Goal: Information Seeking & Learning: Find specific page/section

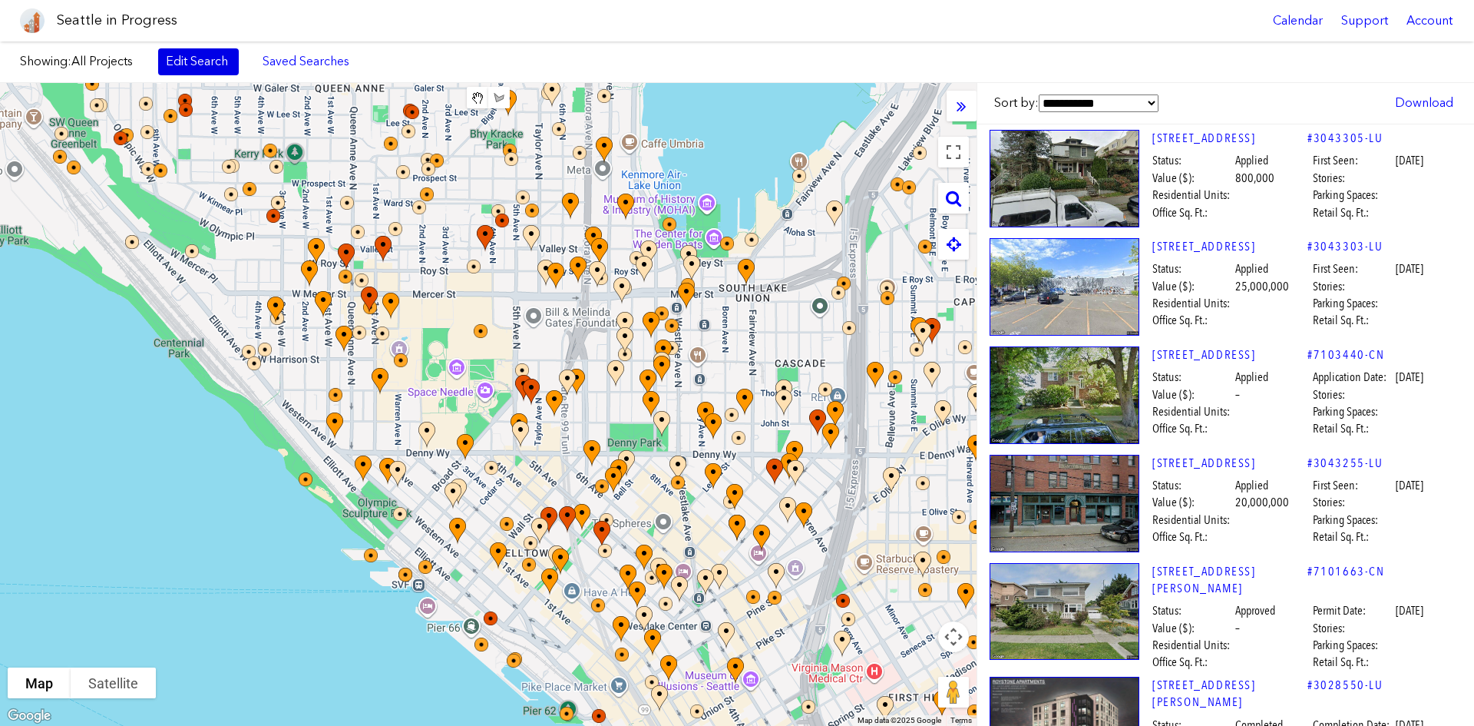
click at [200, 67] on link "Edit Search" at bounding box center [198, 61] width 81 height 26
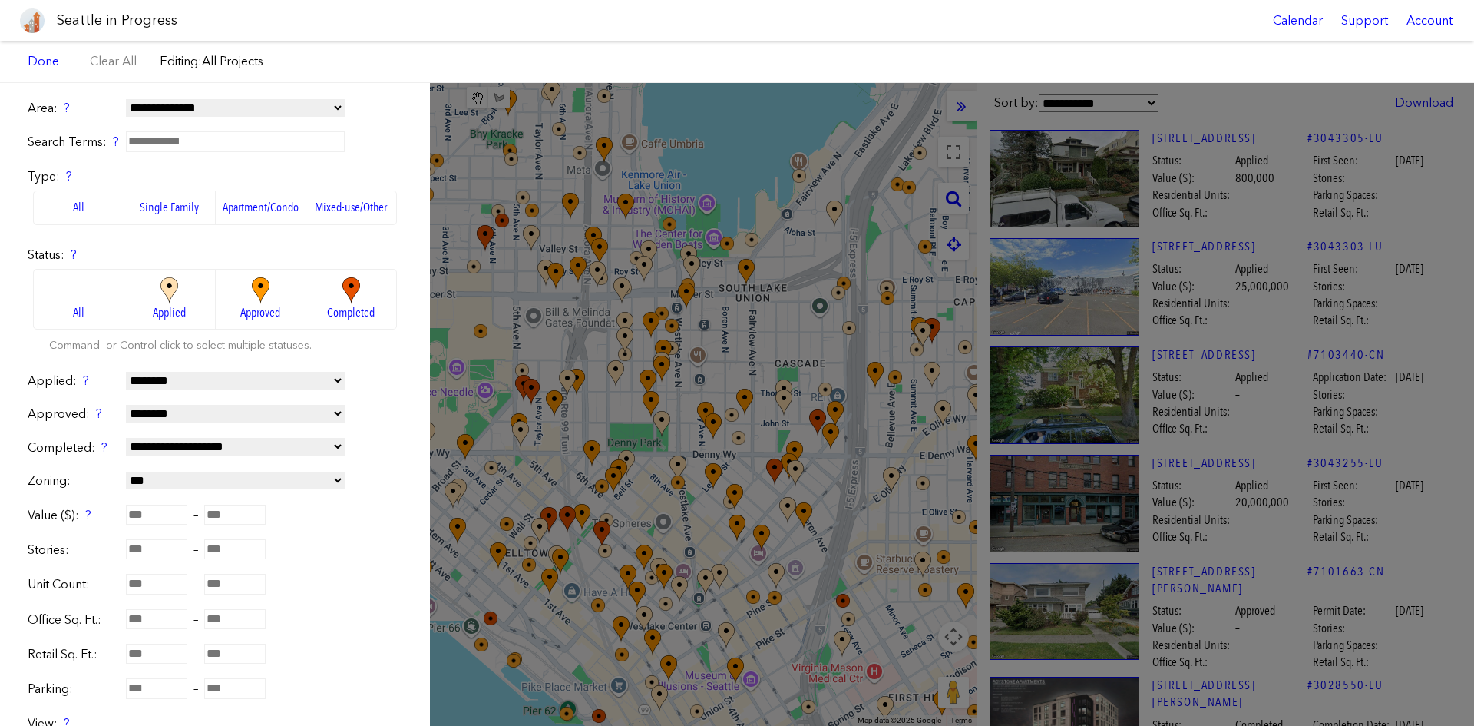
click at [363, 211] on label "Mixed-use/Other" at bounding box center [351, 207] width 91 height 34
click at [240, 300] on img at bounding box center [261, 290] width 42 height 27
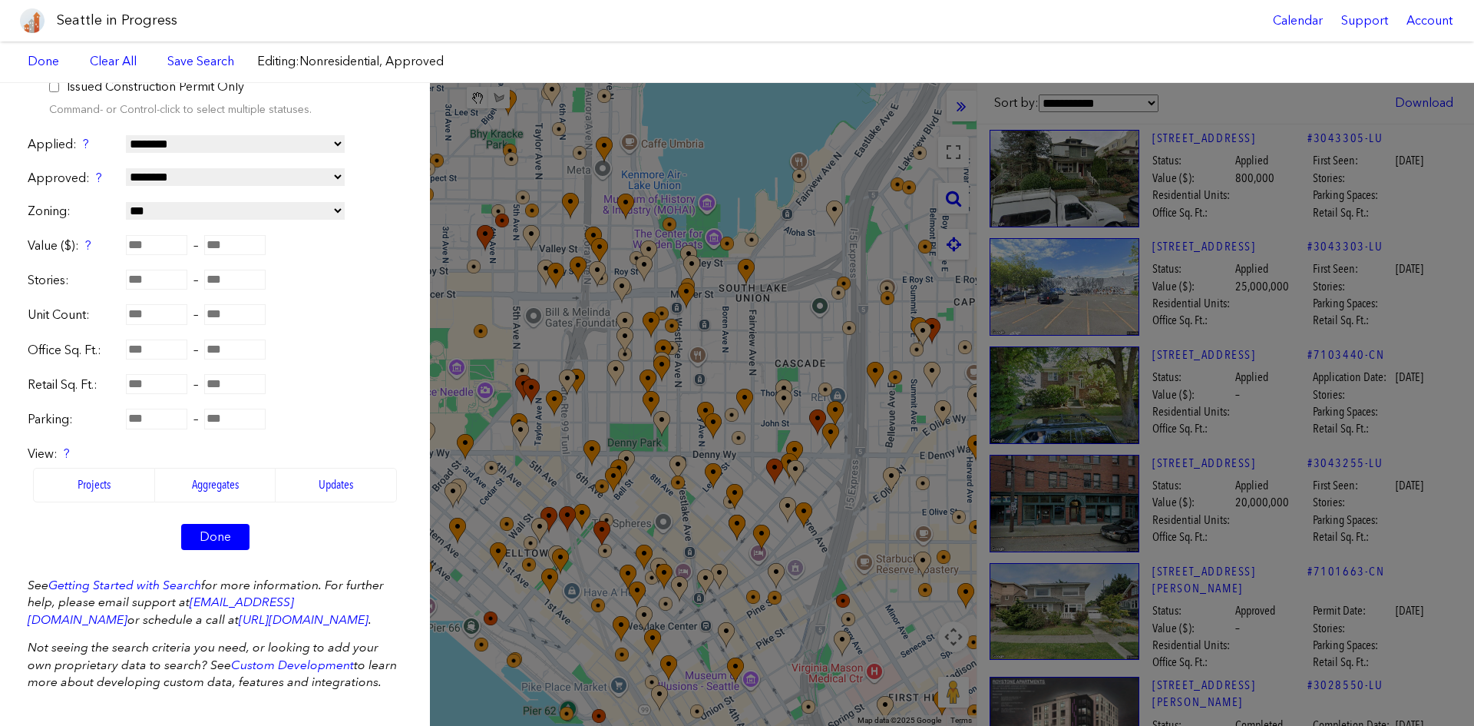
scroll to position [274, 0]
click at [220, 524] on link "Done" at bounding box center [215, 537] width 68 height 26
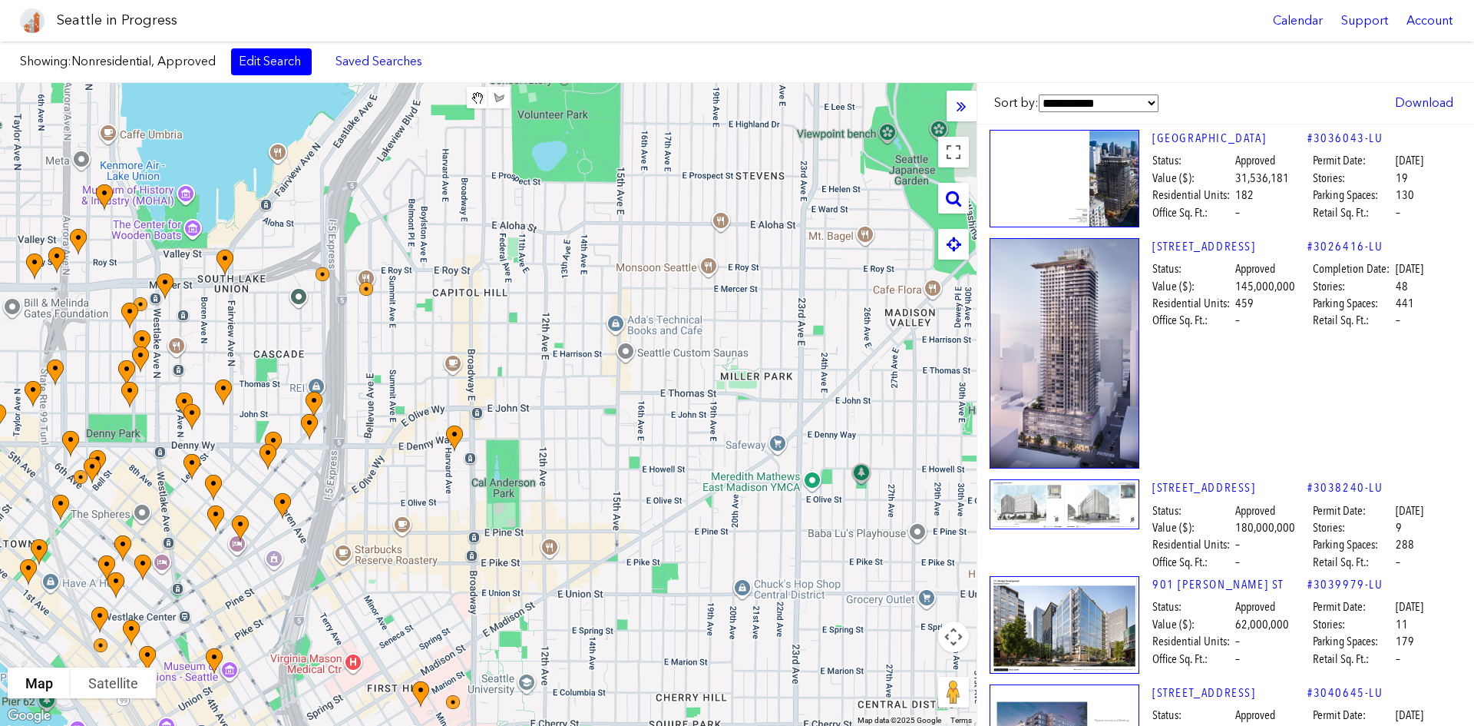
drag, startPoint x: 878, startPoint y: 258, endPoint x: 348, endPoint y: 250, distance: 529.9
click at [348, 250] on div at bounding box center [488, 404] width 977 height 643
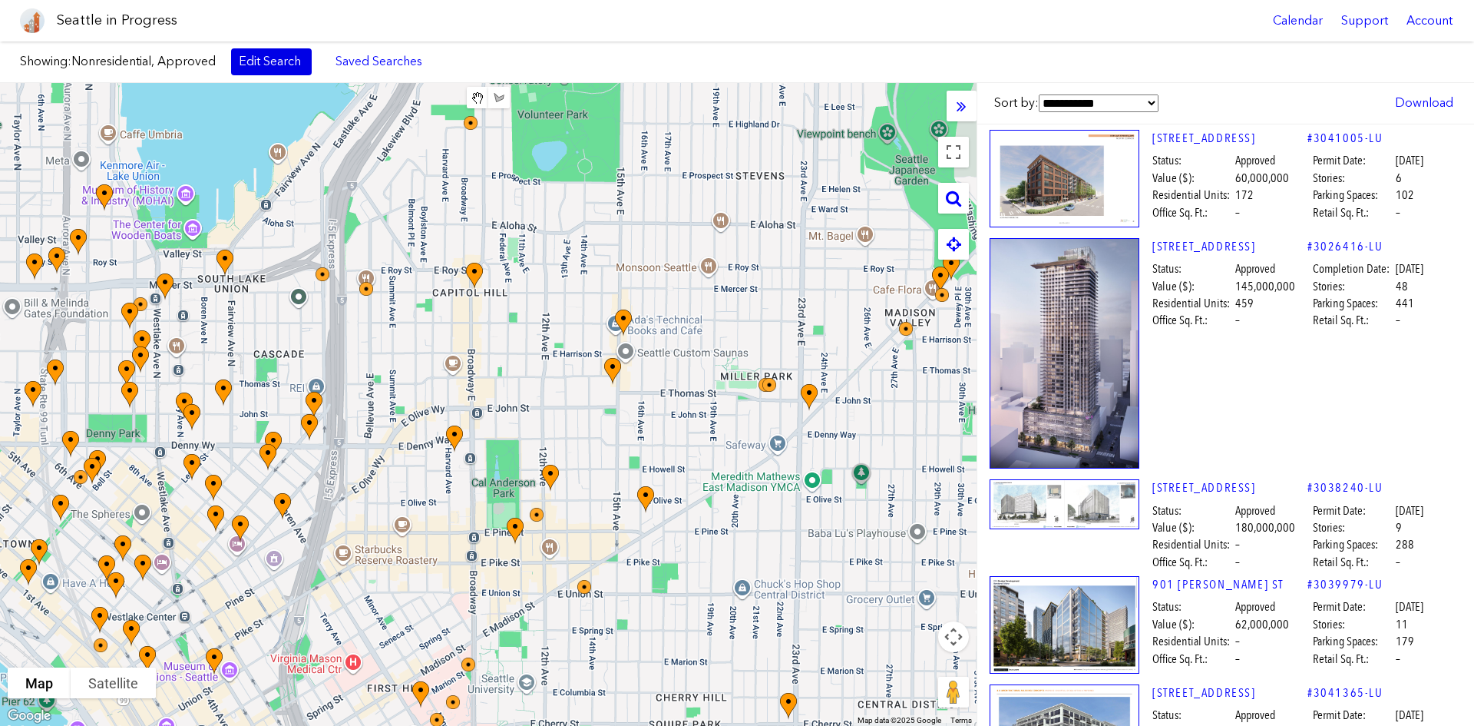
click at [283, 55] on link "Edit Search" at bounding box center [271, 61] width 81 height 26
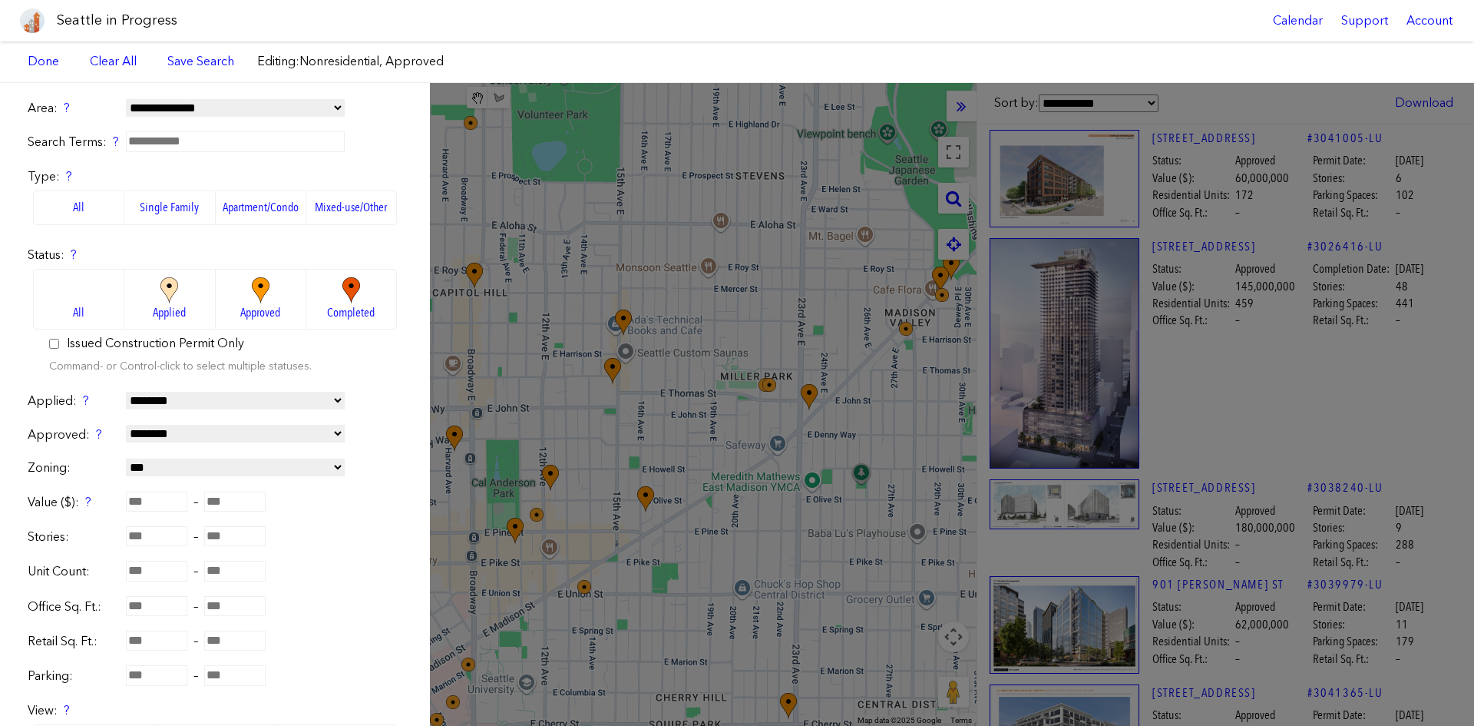
scroll to position [77, 0]
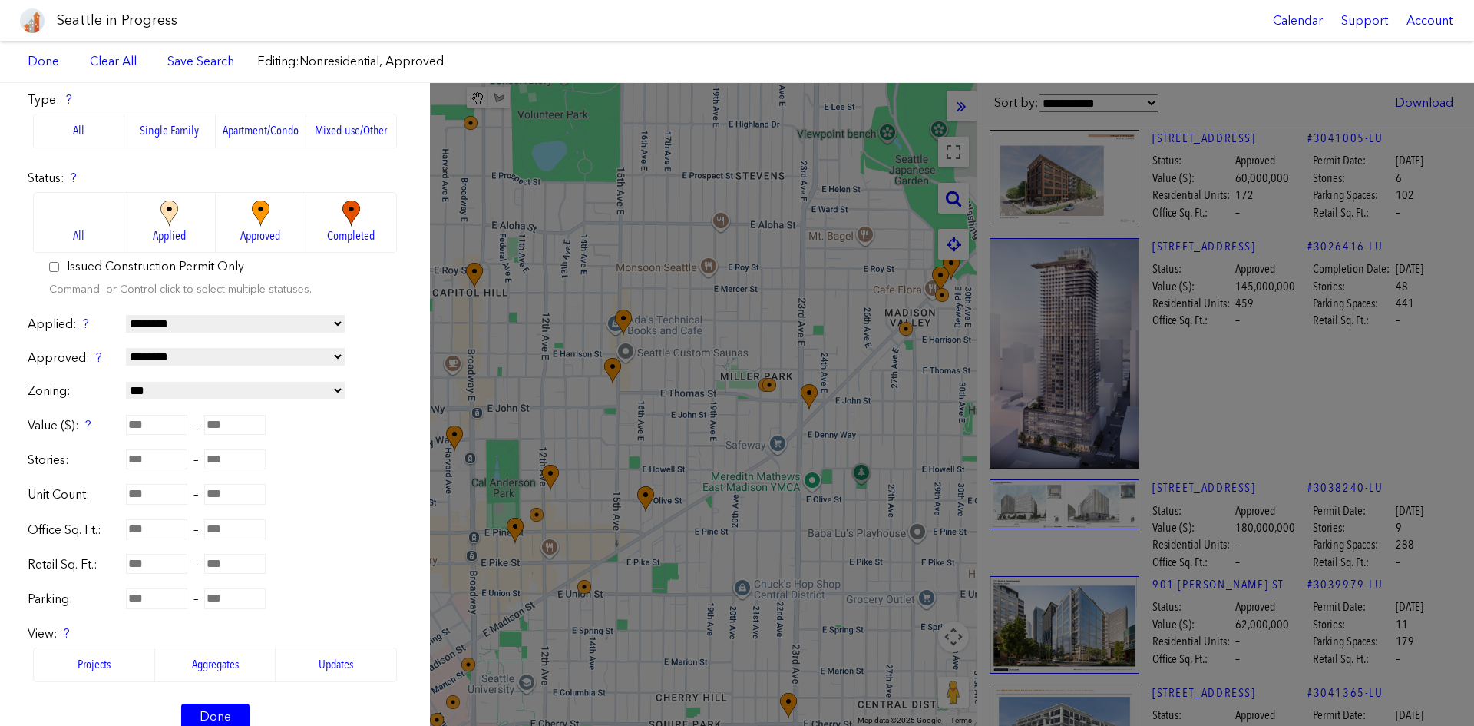
click at [155, 499] on input "number" at bounding box center [156, 494] width 61 height 20
type input "***"
click at [228, 708] on link "Done" at bounding box center [215, 716] width 68 height 26
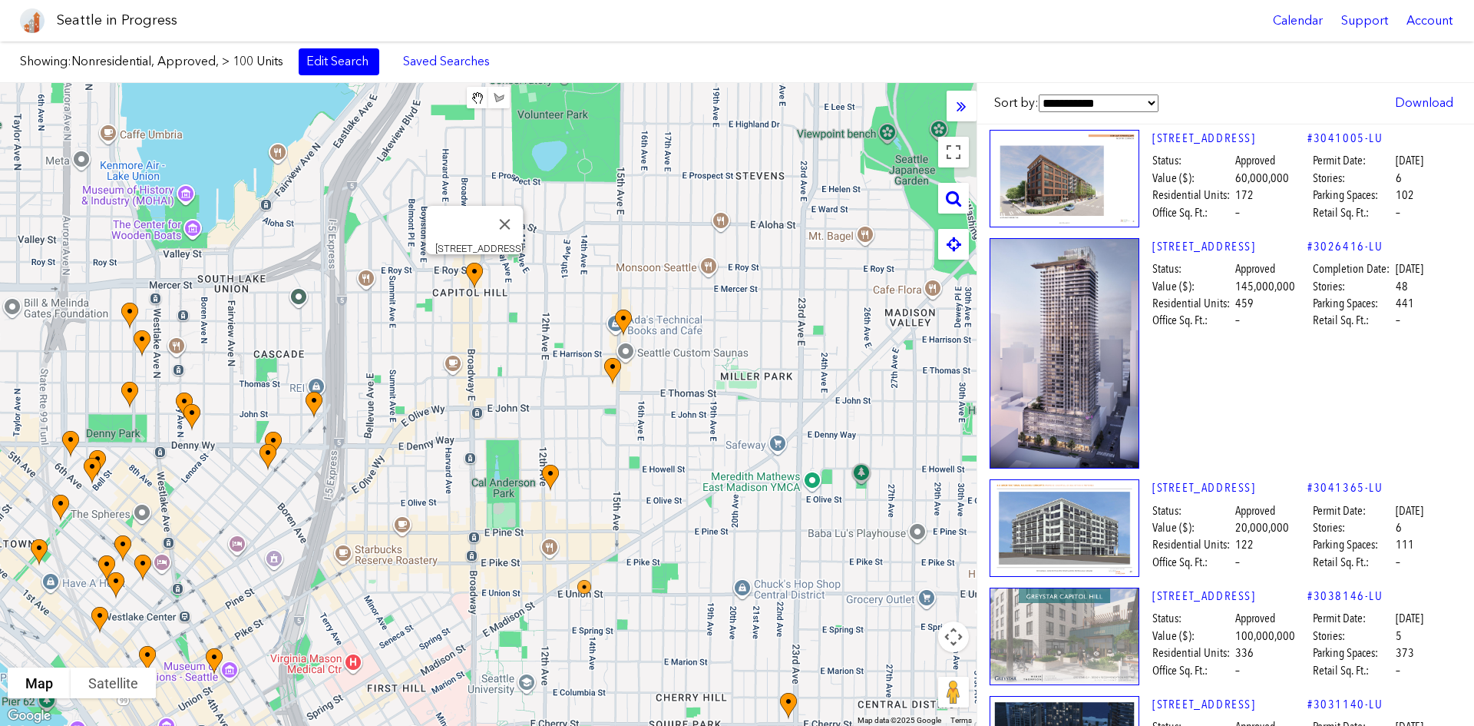
click at [478, 269] on img at bounding box center [483, 289] width 46 height 66
click at [624, 318] on img at bounding box center [632, 336] width 46 height 66
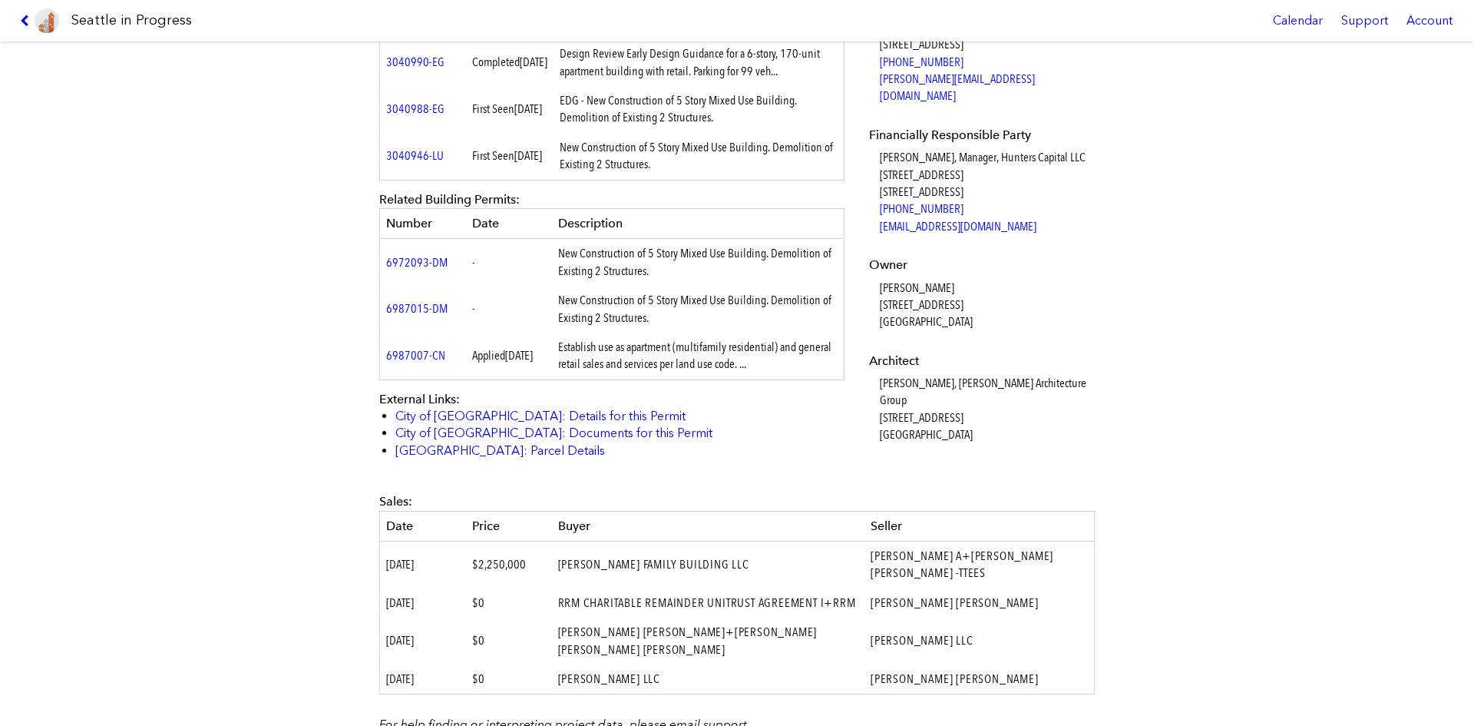
scroll to position [614, 0]
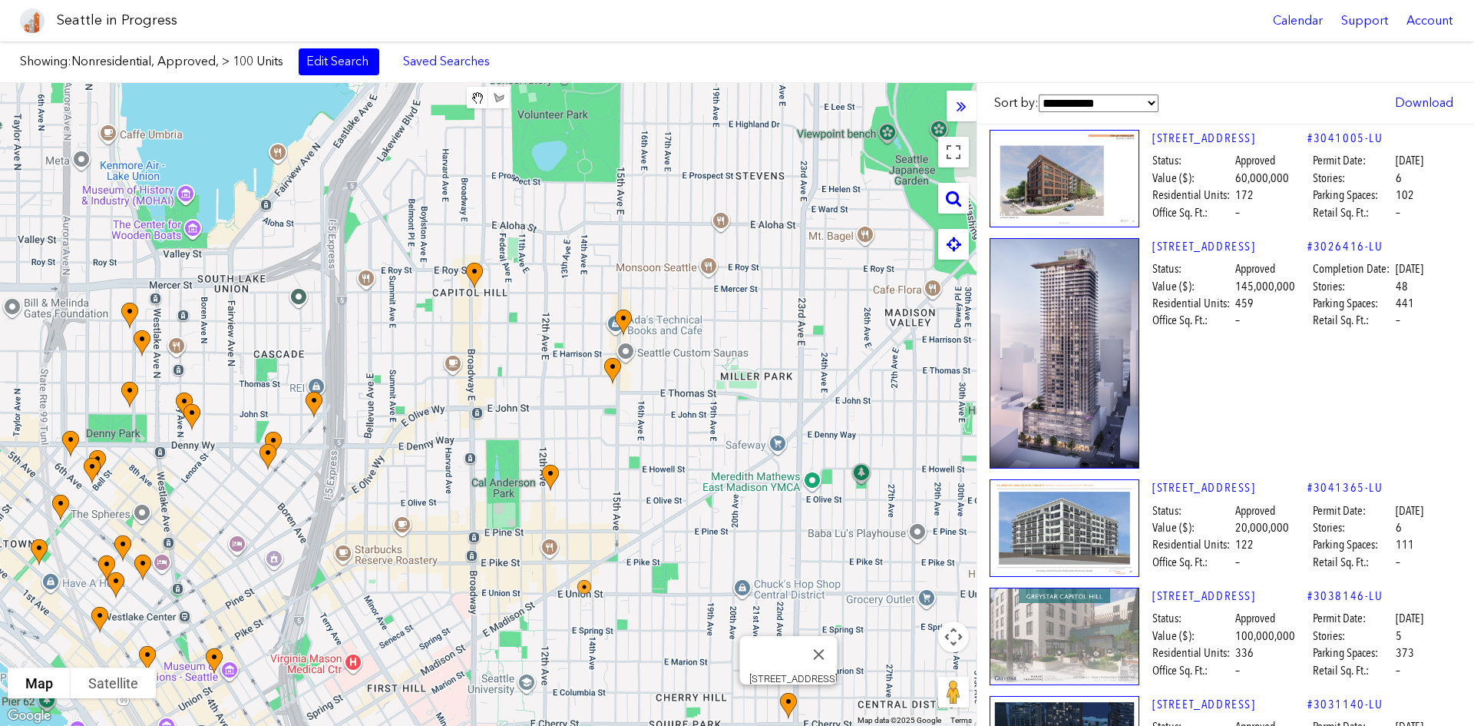
click at [788, 708] on img at bounding box center [797, 720] width 46 height 66
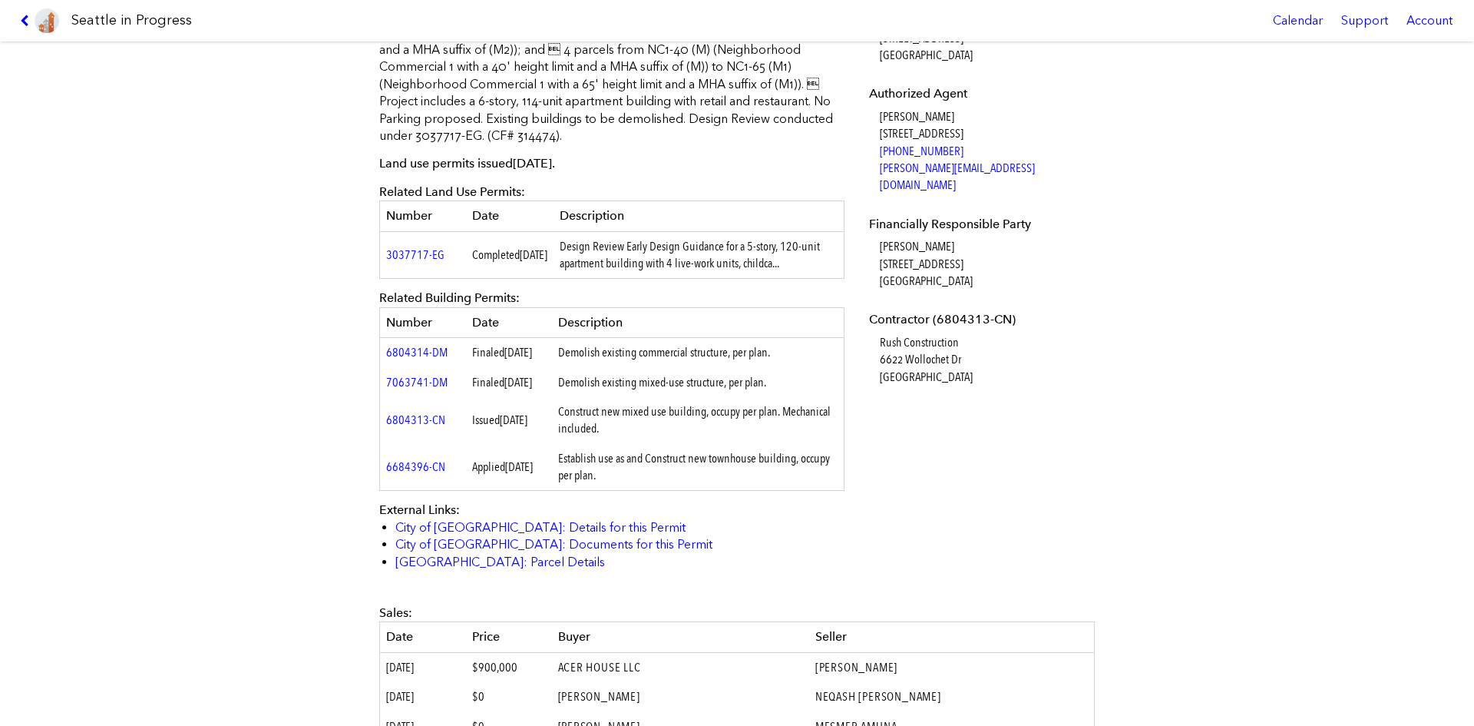
scroll to position [538, 0]
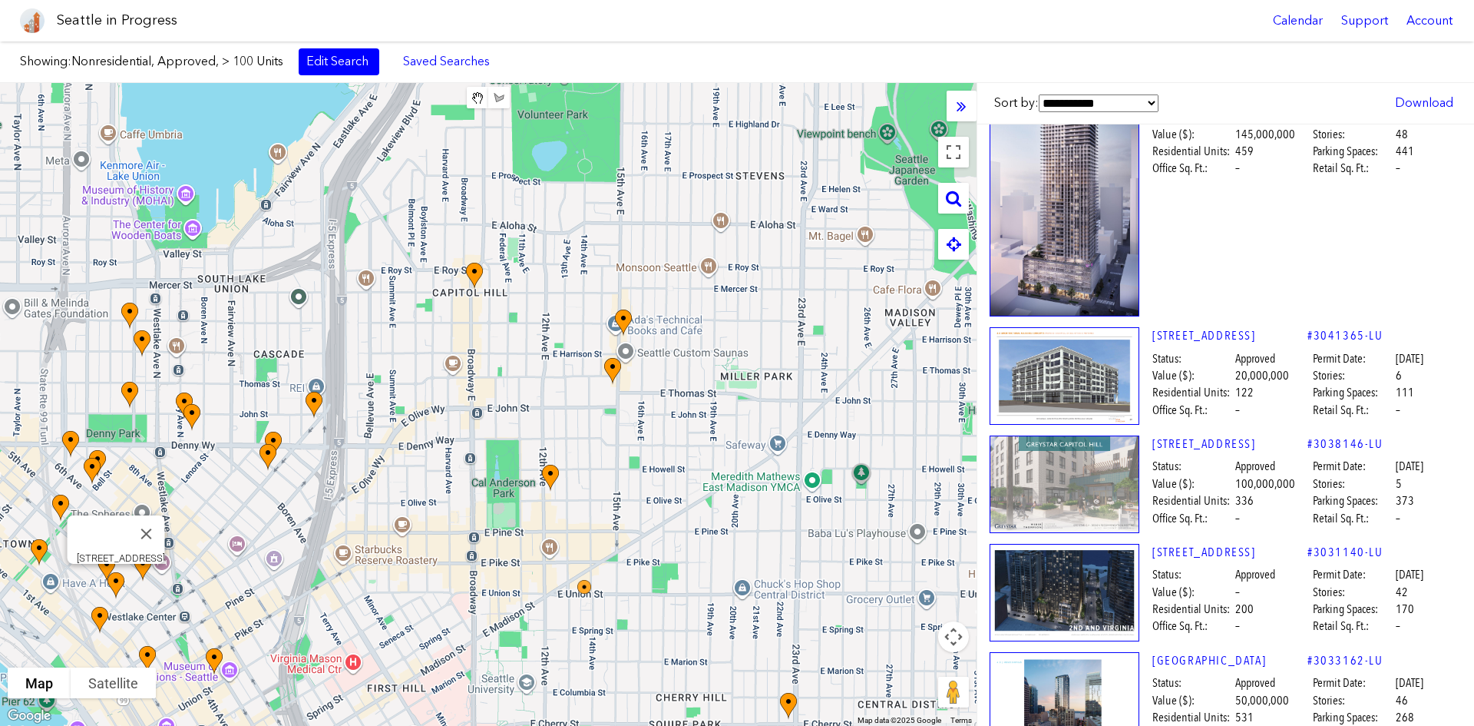
scroll to position [154, 0]
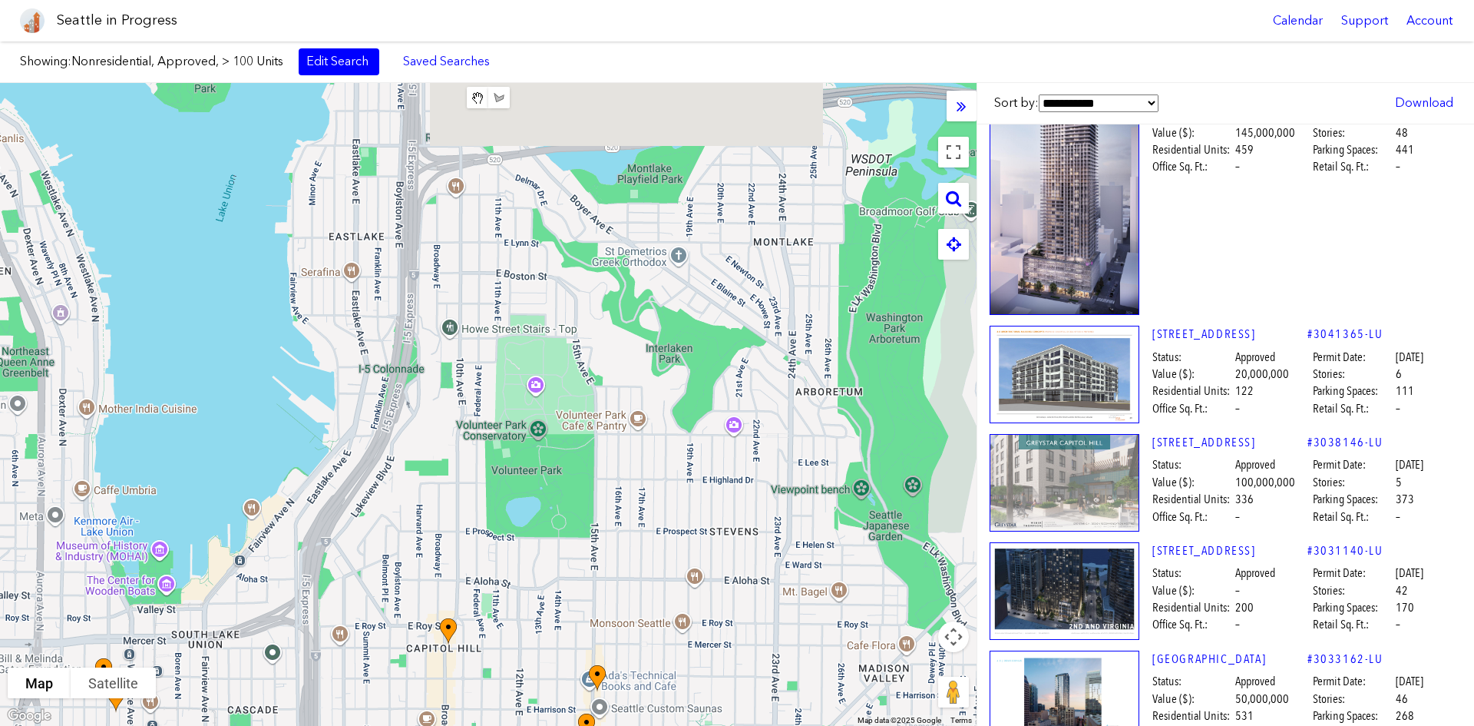
drag, startPoint x: 740, startPoint y: 160, endPoint x: 709, endPoint y: 546, distance: 387.5
click at [709, 546] on div "[STREET_ADDRESS]" at bounding box center [488, 404] width 977 height 643
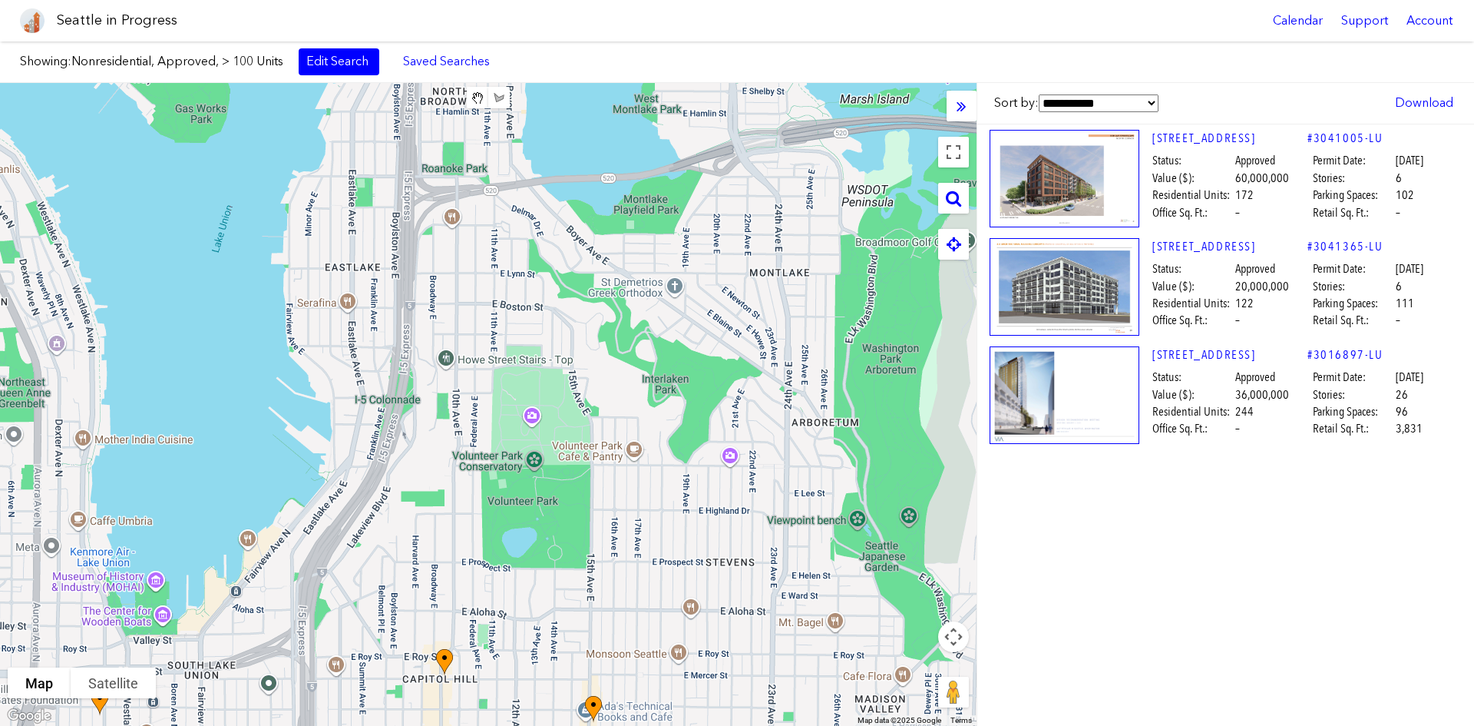
scroll to position [0, 0]
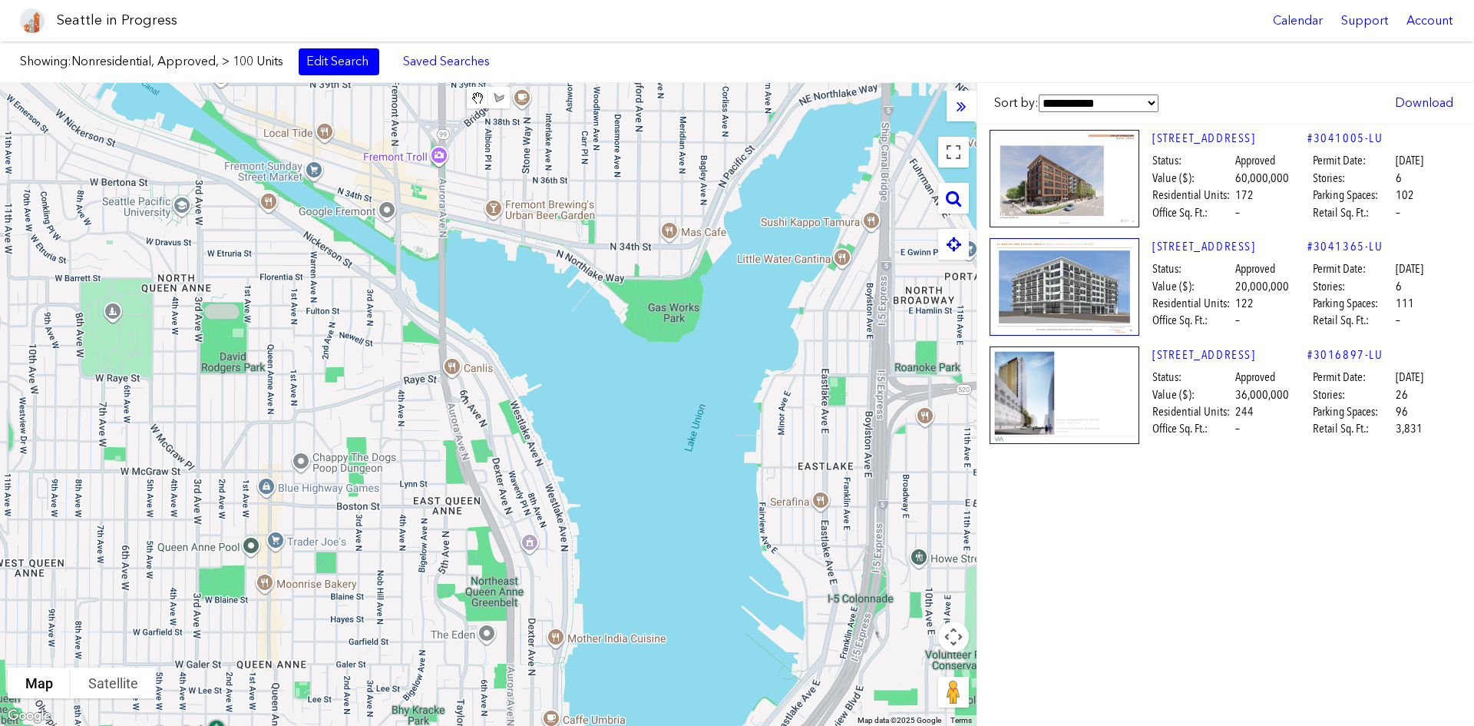
drag, startPoint x: 571, startPoint y: 335, endPoint x: 993, endPoint y: 502, distance: 453.6
click at [993, 502] on div "**********" at bounding box center [737, 404] width 1474 height 643
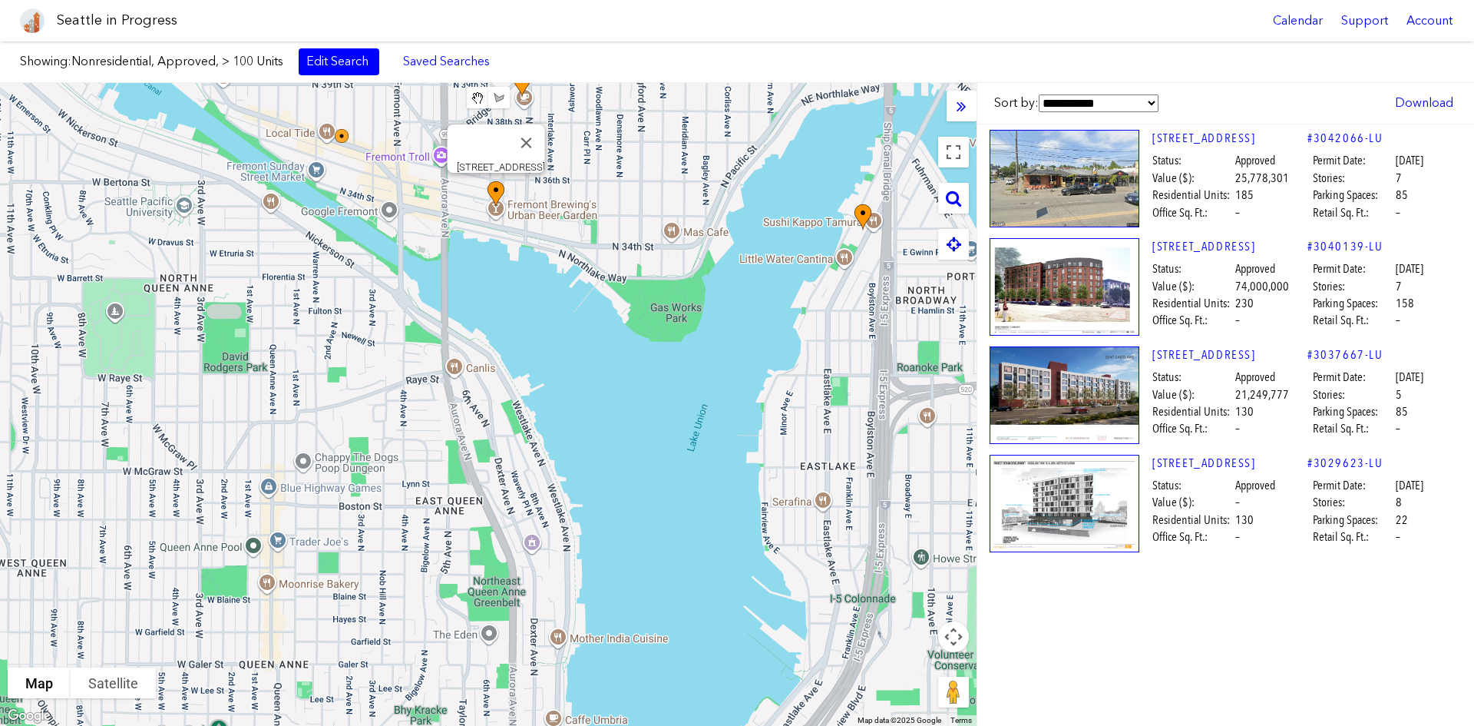
click at [494, 194] on img at bounding box center [504, 208] width 46 height 66
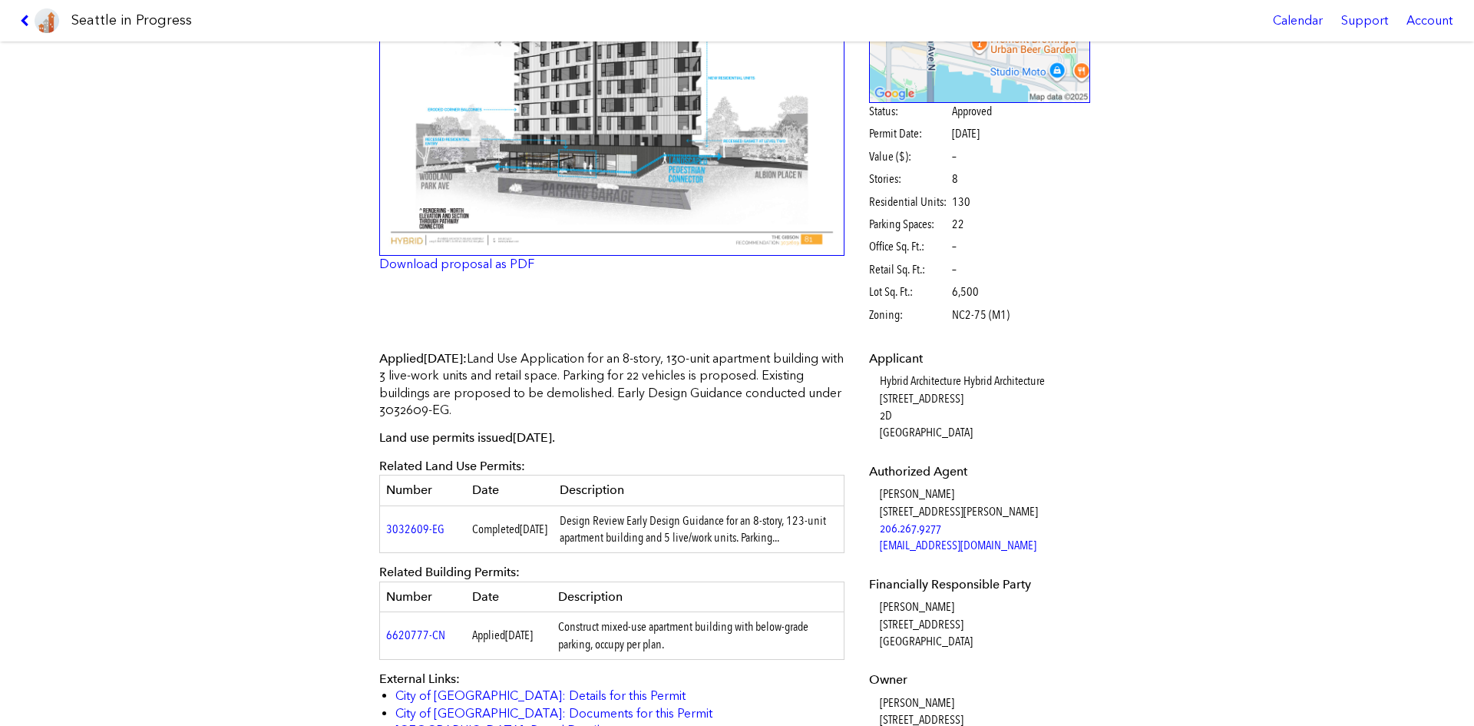
scroll to position [77, 0]
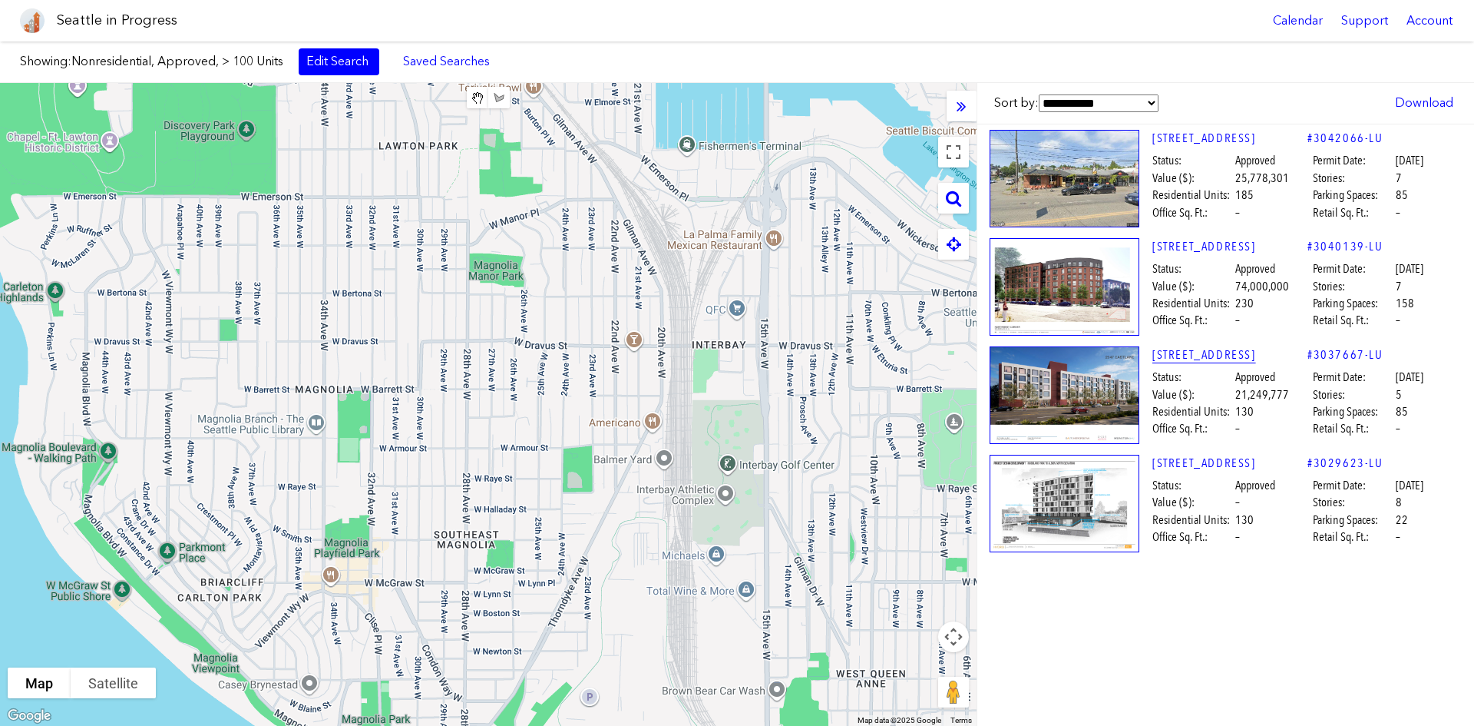
drag, startPoint x: 315, startPoint y: 241, endPoint x: 1154, endPoint y: 352, distance: 846.6
click at [1154, 352] on div "**********" at bounding box center [737, 404] width 1474 height 643
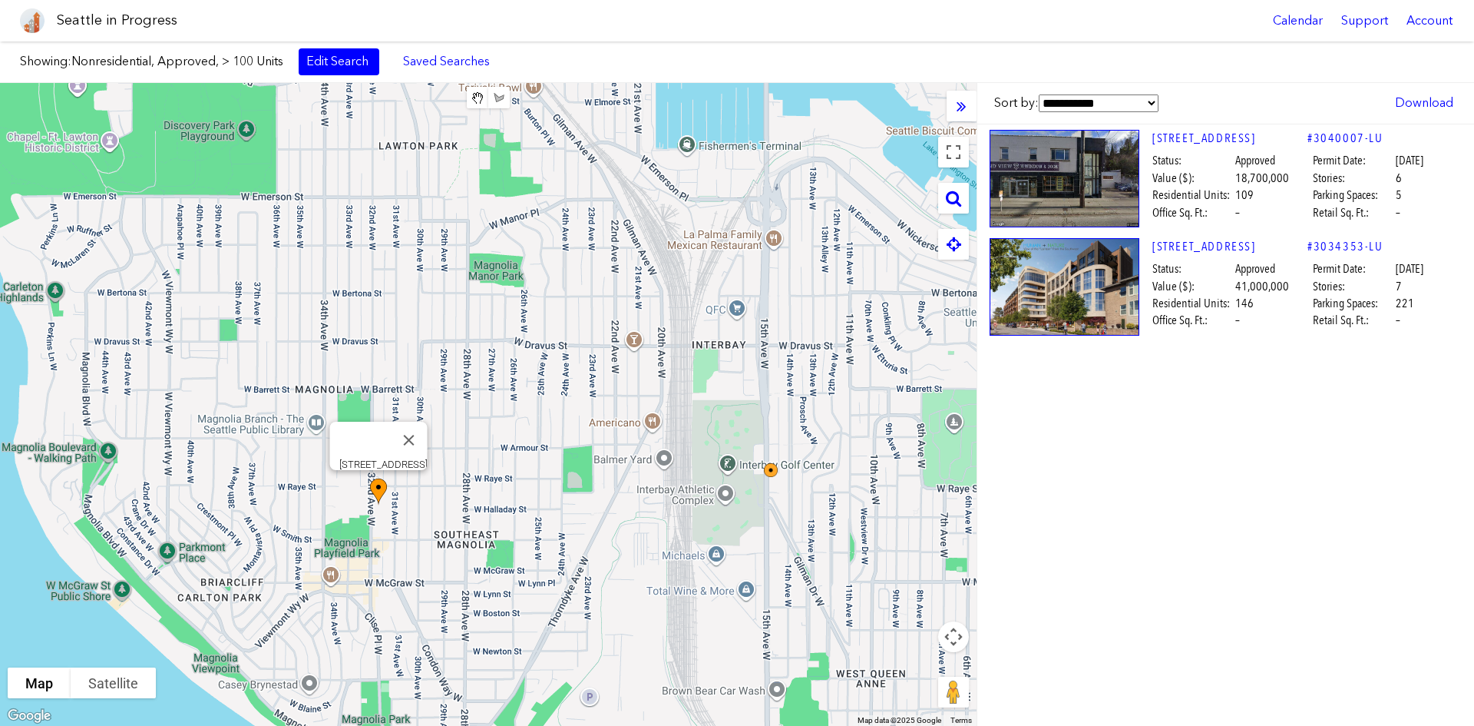
click at [369, 487] on img at bounding box center [387, 505] width 46 height 66
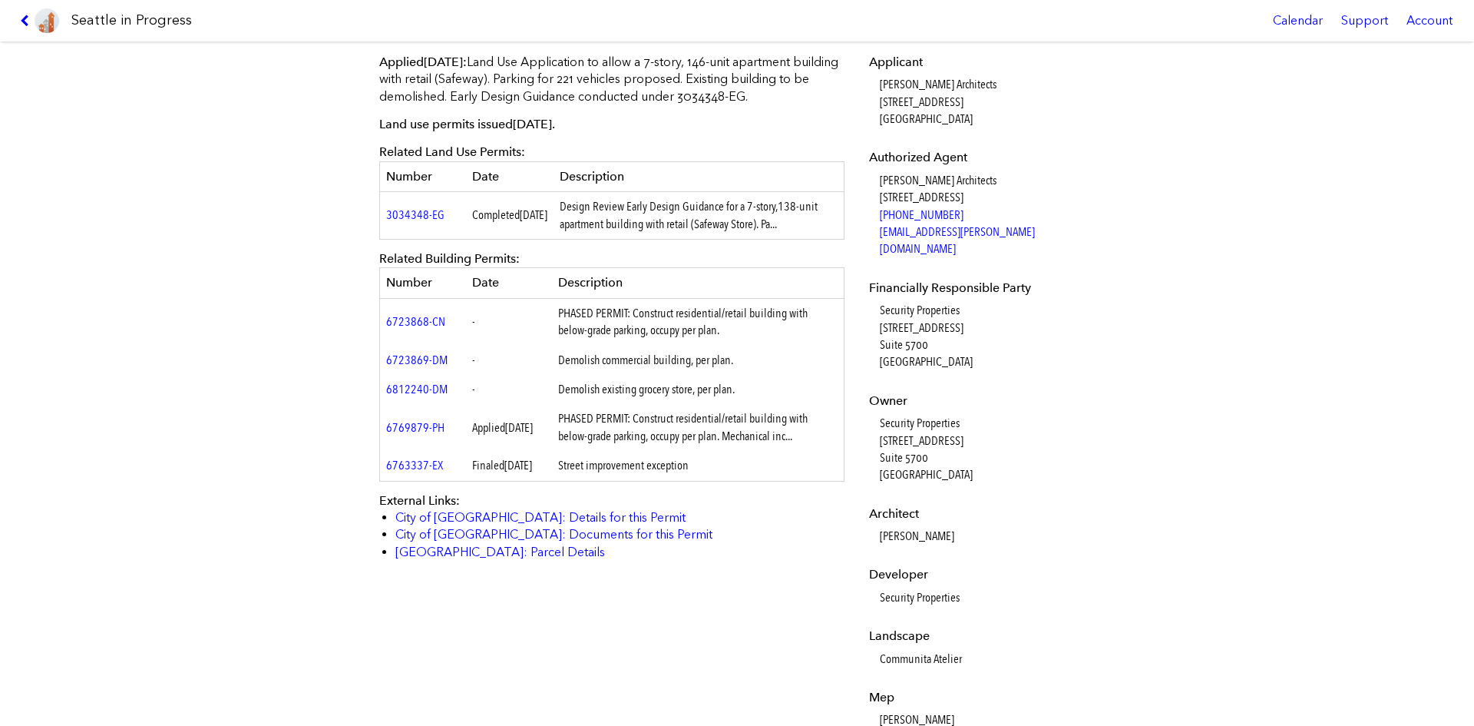
scroll to position [538, 0]
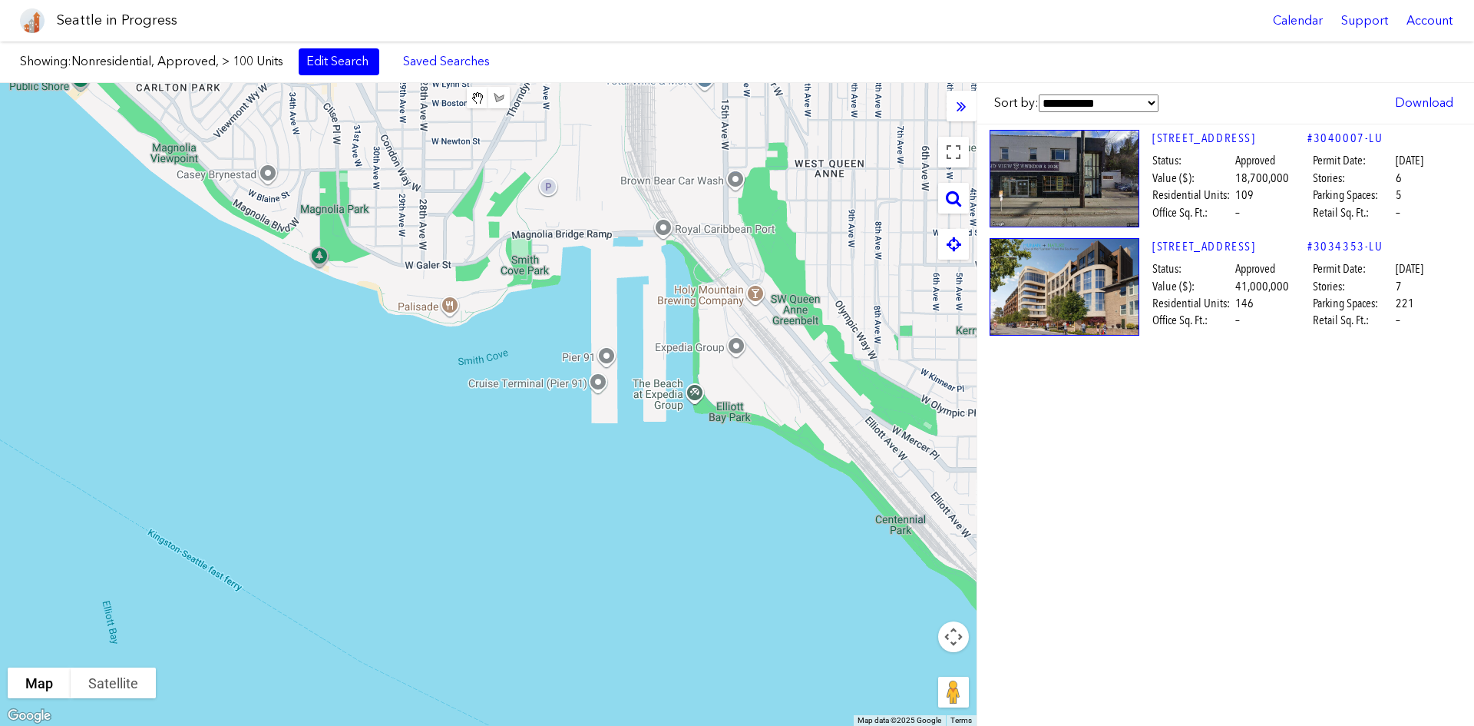
drag, startPoint x: 334, startPoint y: 518, endPoint x: 80, endPoint y: -54, distance: 626.0
click at [80, 0] on html "Seattle in Progress Calendar Support Account About [GEOGRAPHIC_DATA] in Progres…" at bounding box center [737, 363] width 1474 height 726
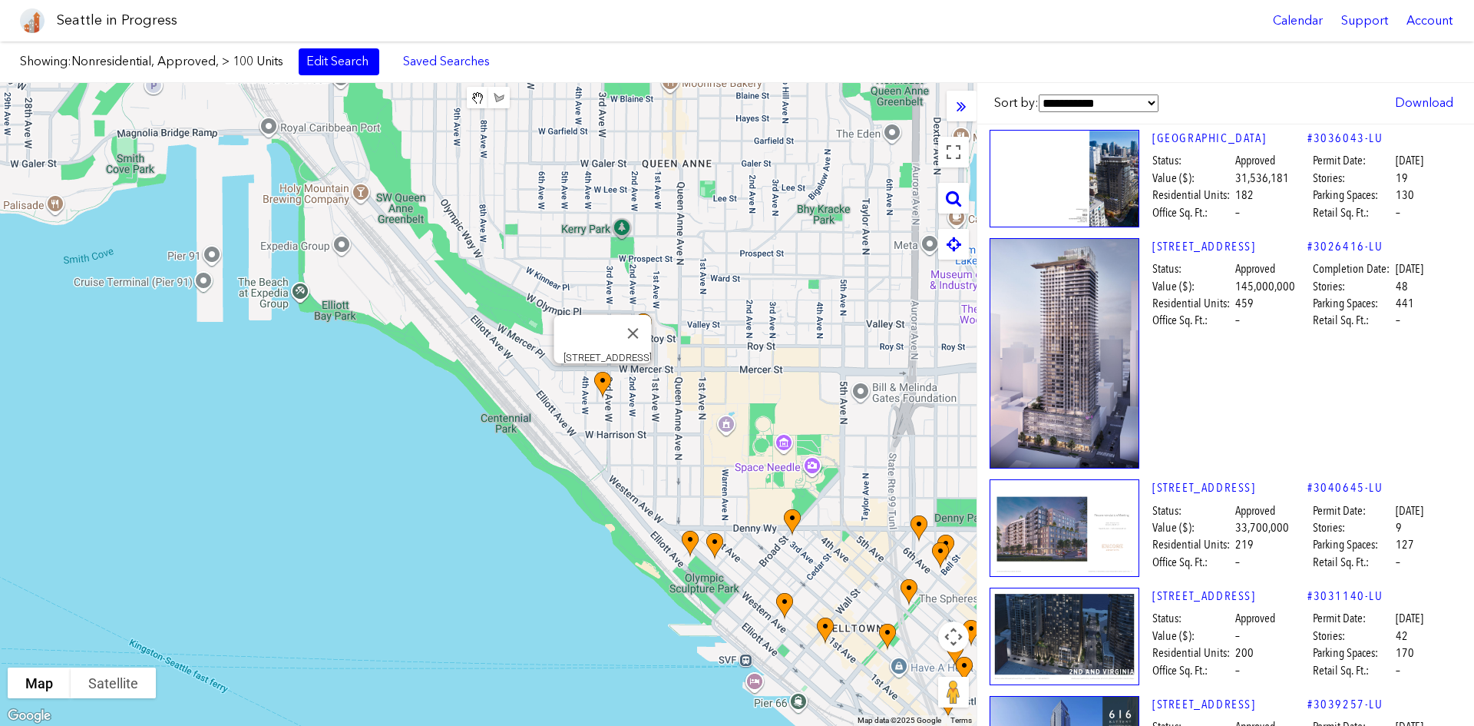
click at [595, 376] on img at bounding box center [611, 399] width 46 height 66
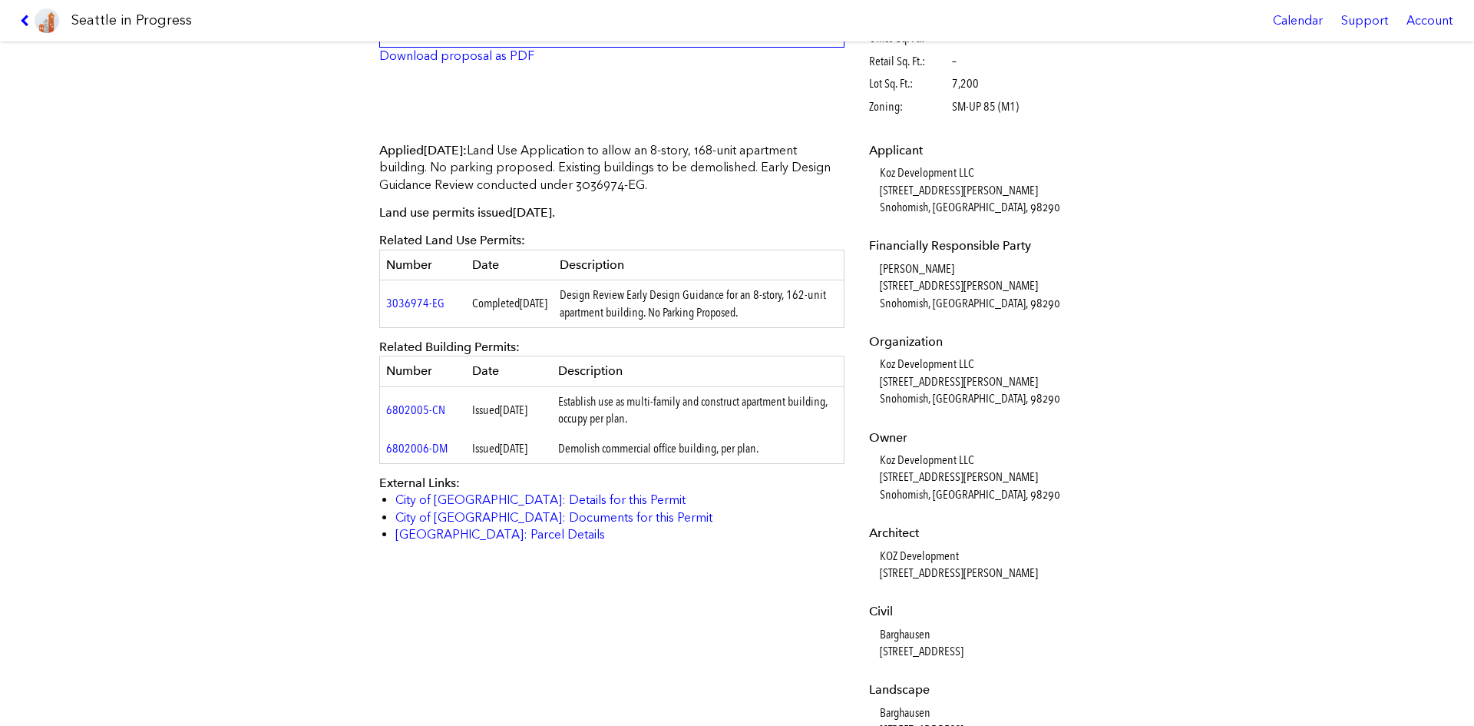
scroll to position [384, 0]
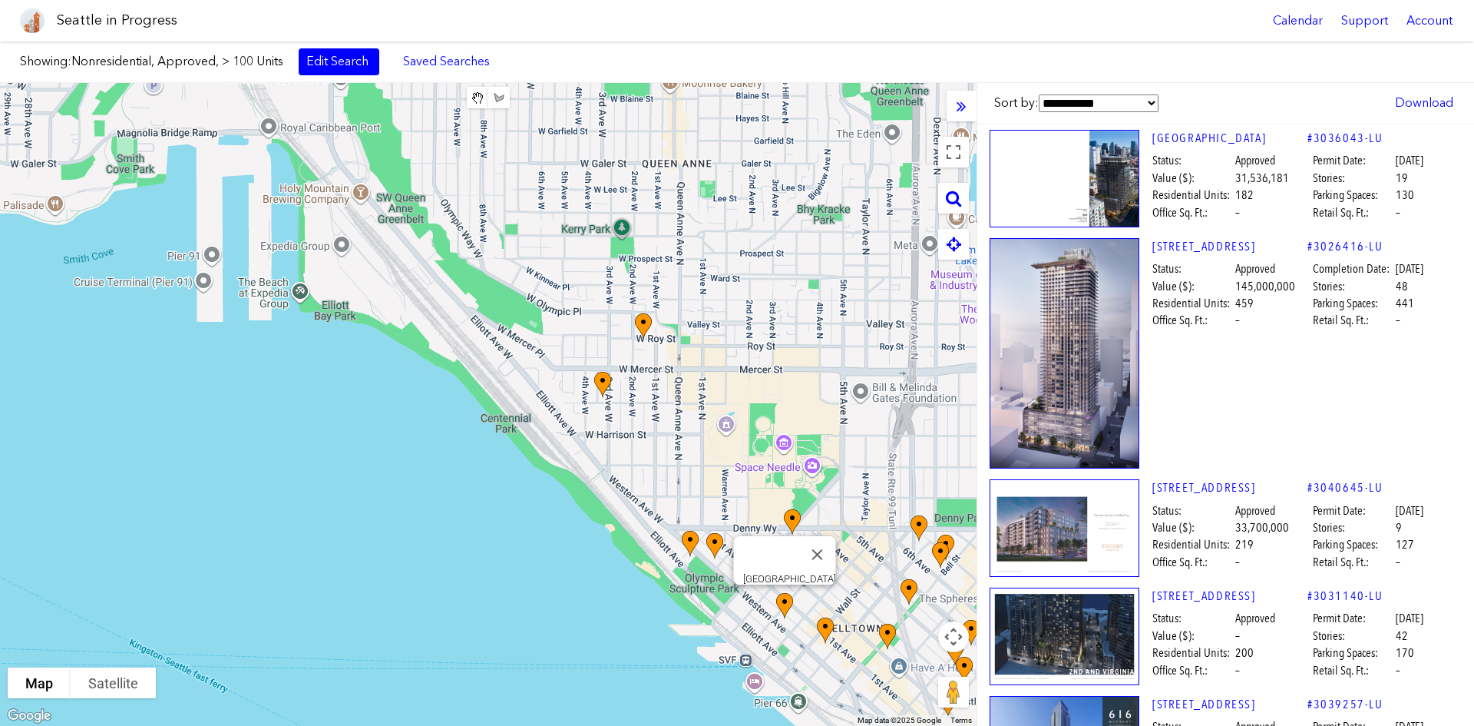
click at [792, 607] on img at bounding box center [793, 620] width 46 height 66
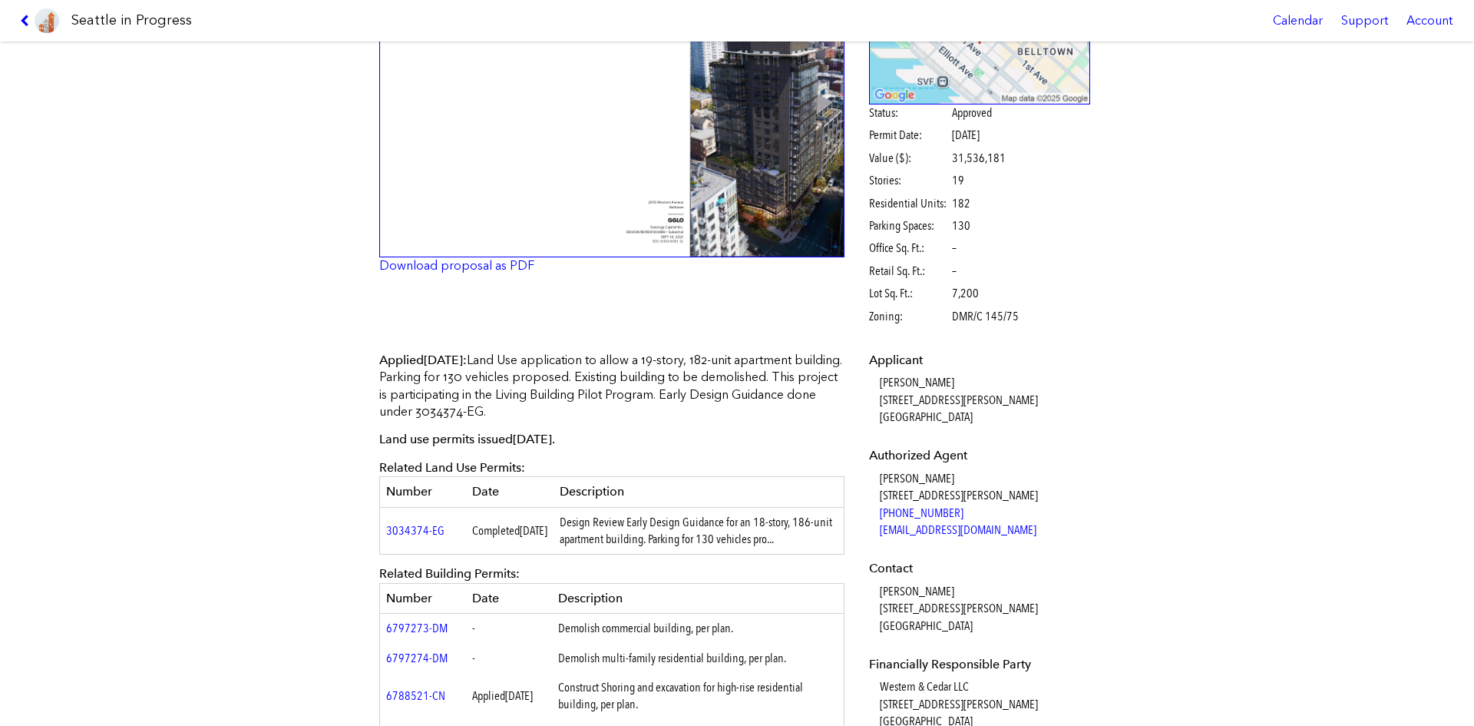
scroll to position [307, 0]
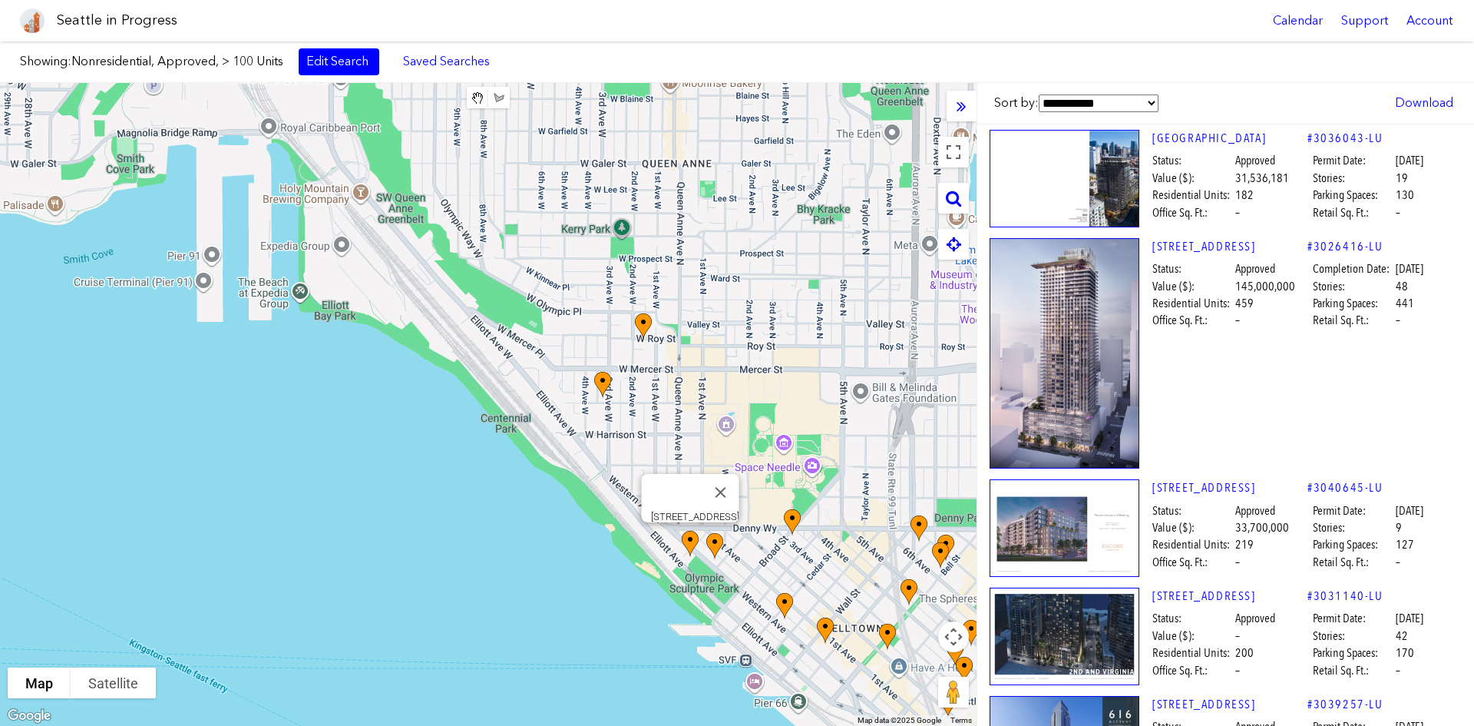
click at [687, 538] on img at bounding box center [699, 557] width 46 height 66
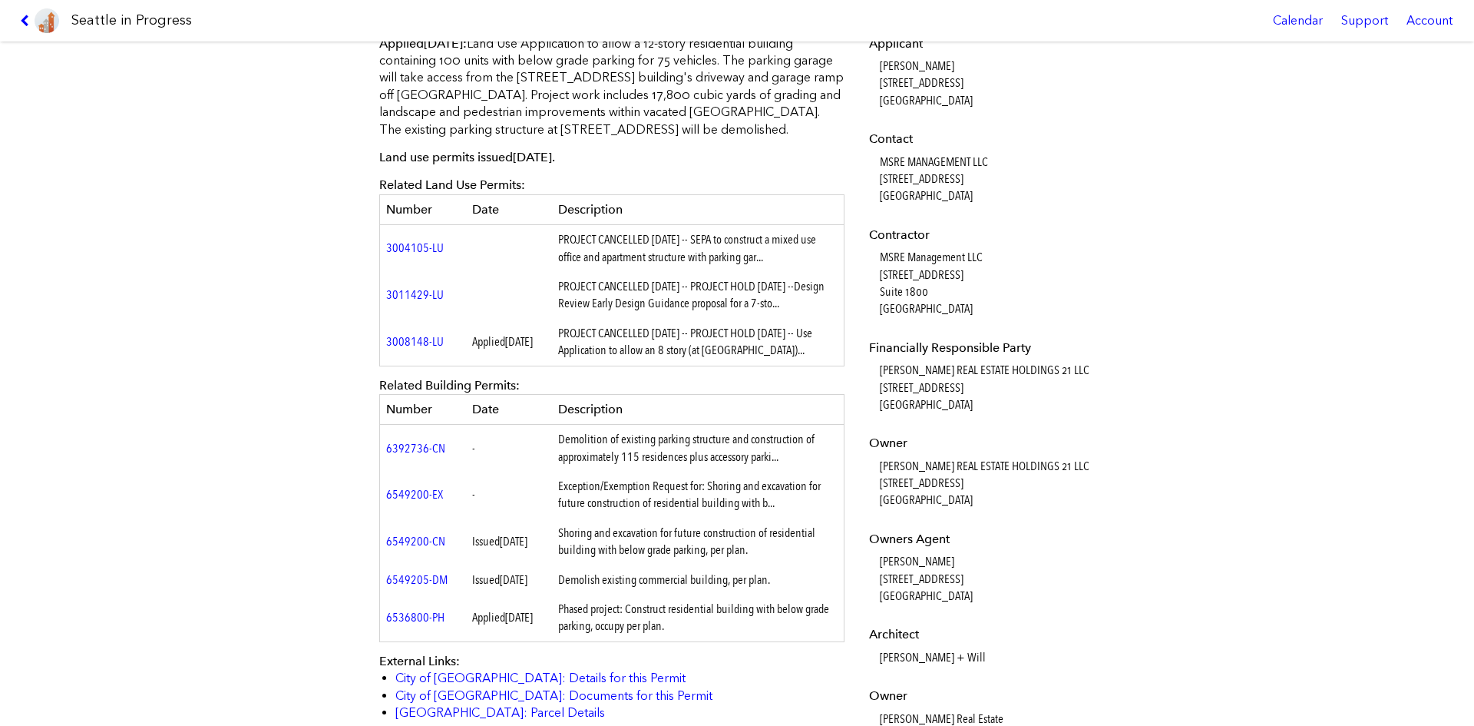
scroll to position [538, 0]
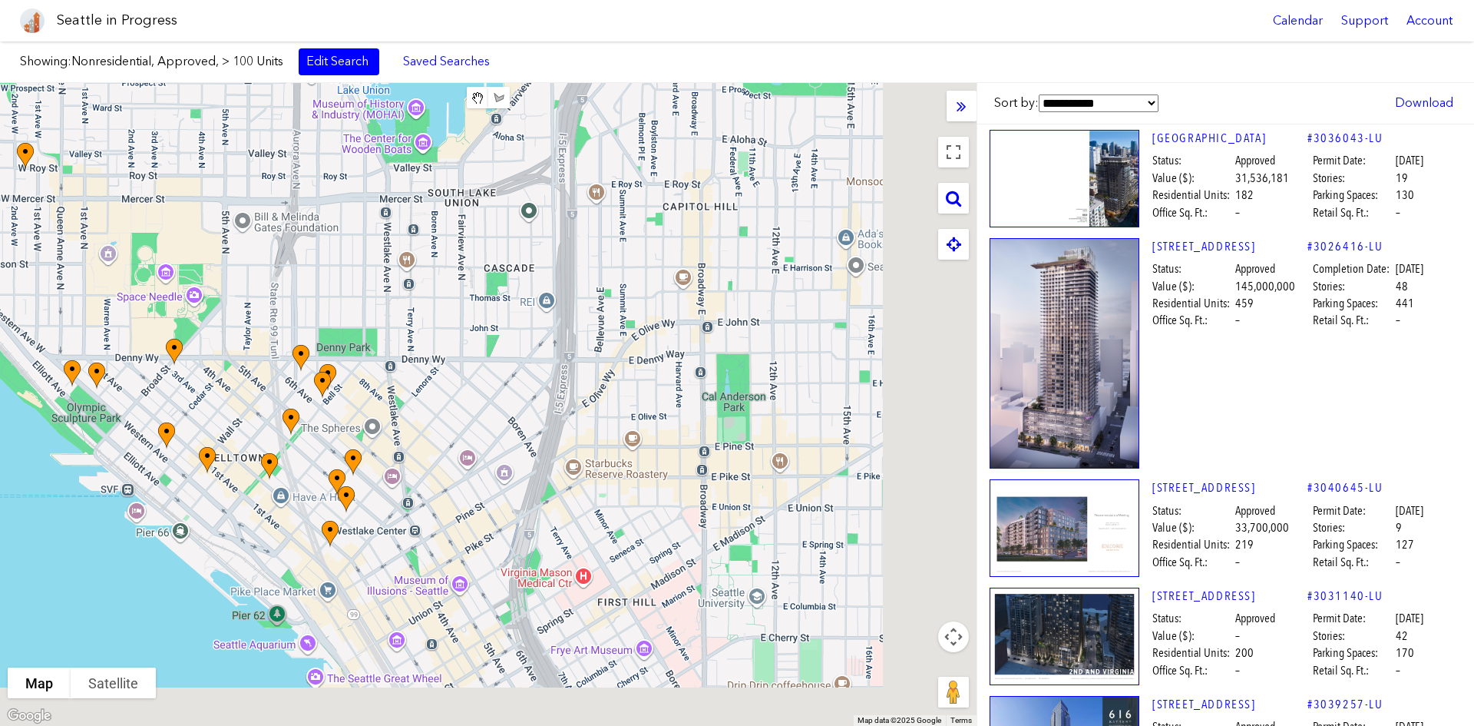
drag, startPoint x: 835, startPoint y: 246, endPoint x: 186, endPoint y: 62, distance: 674.5
click at [186, 62] on div "Showing: Nonresidential, Approved, > 100 Units Edit Search Saved Searches Added…" at bounding box center [737, 383] width 1474 height 684
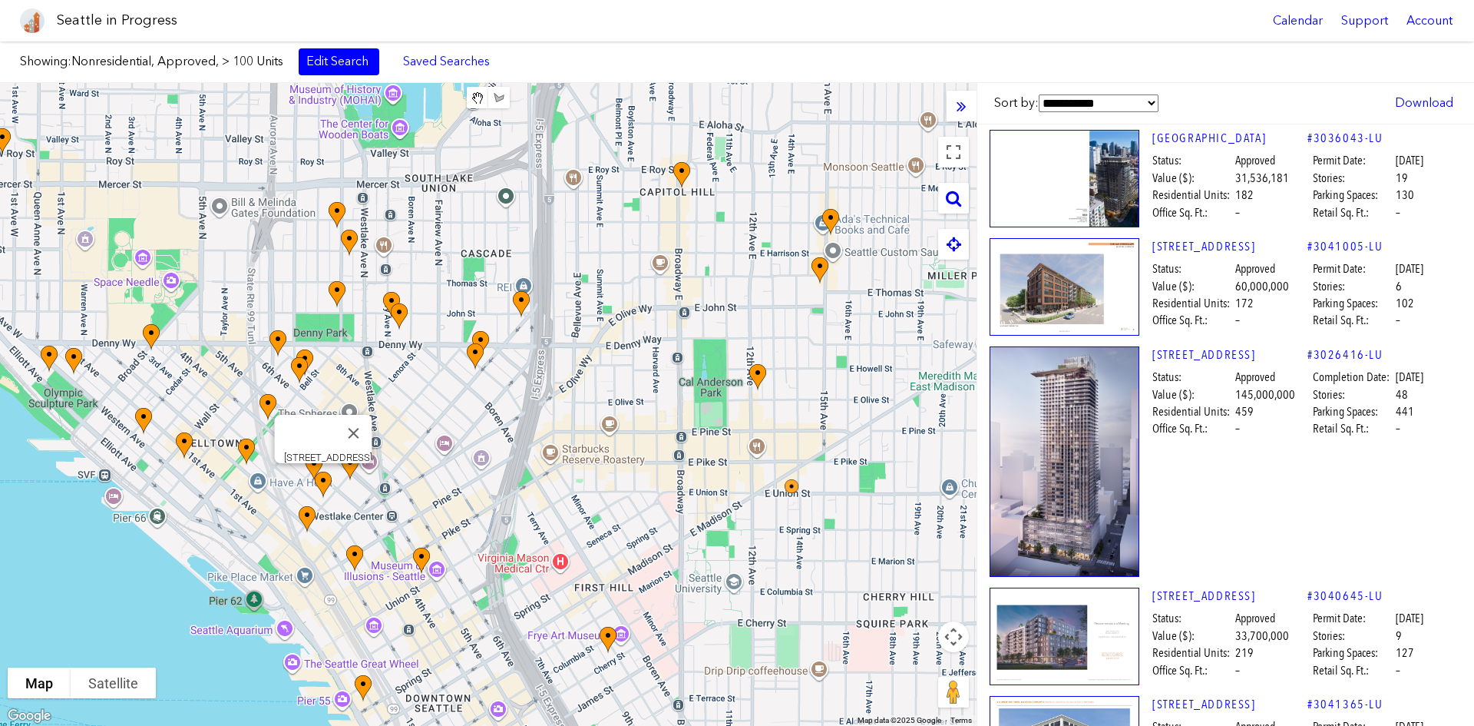
click at [347, 467] on img at bounding box center [332, 498] width 46 height 66
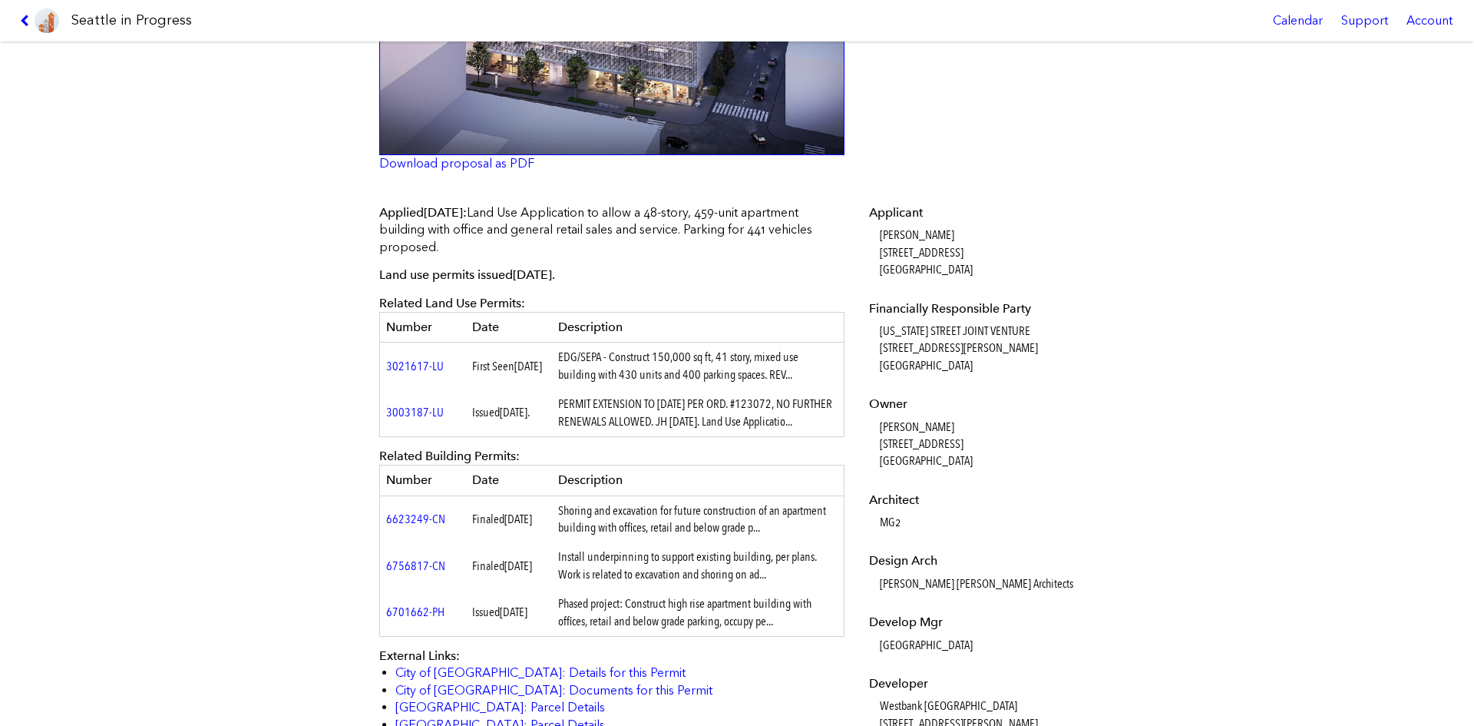
scroll to position [768, 0]
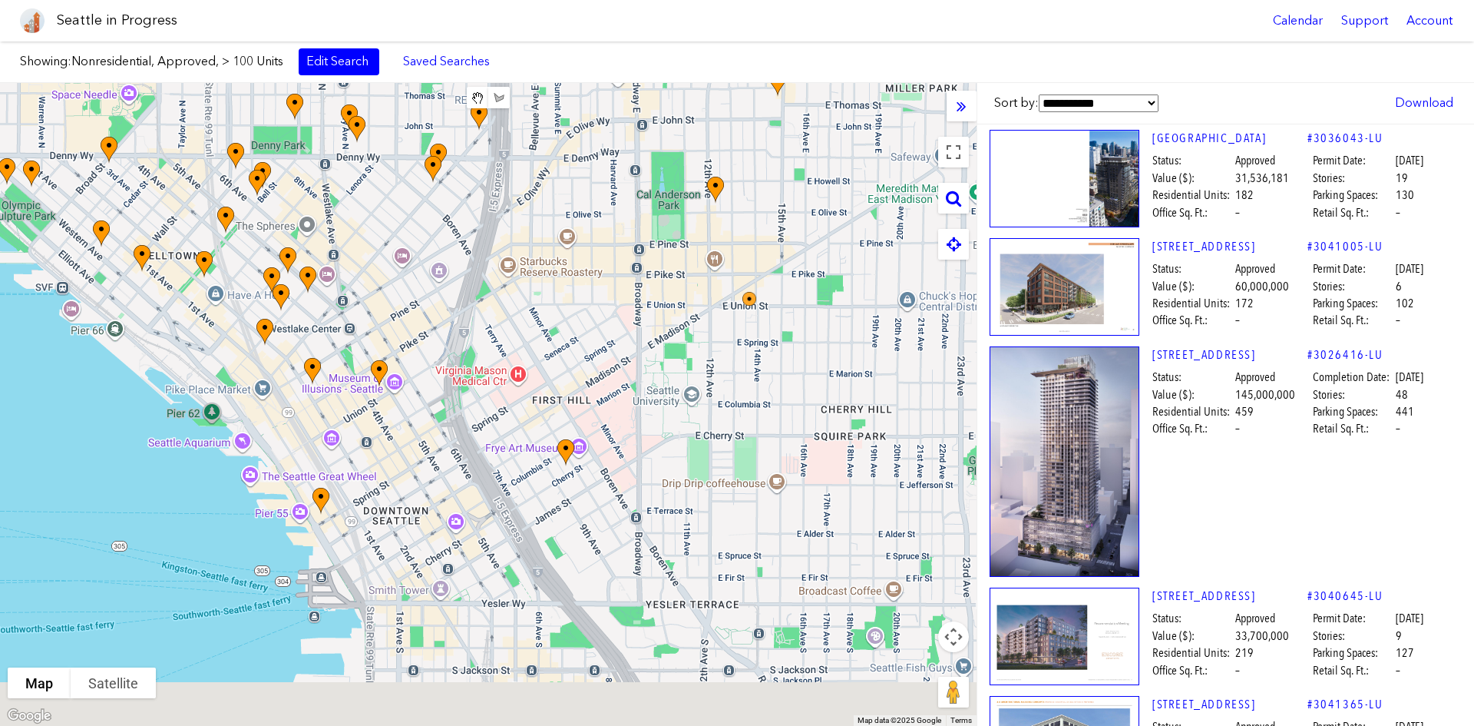
drag, startPoint x: 769, startPoint y: 647, endPoint x: 751, endPoint y: 355, distance: 292.4
click at [751, 355] on div at bounding box center [488, 404] width 977 height 643
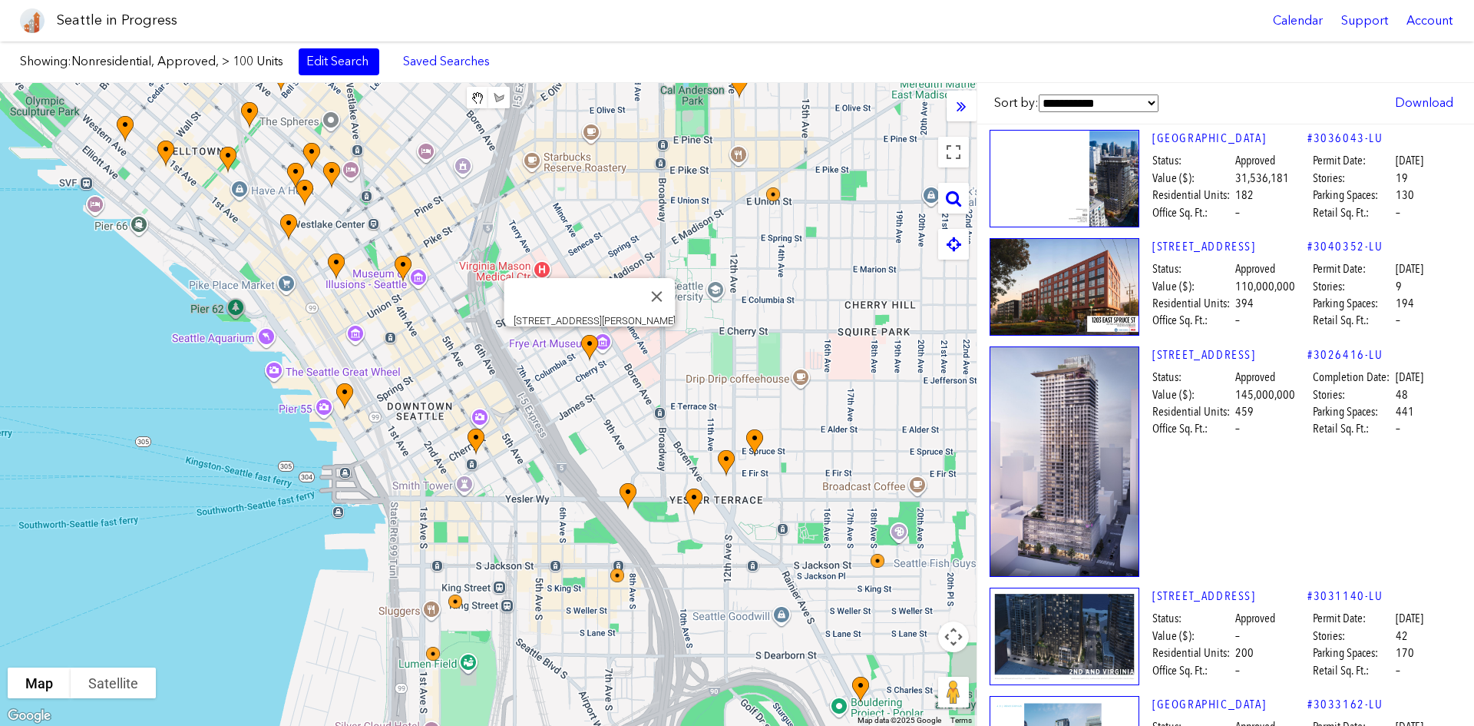
click at [582, 346] on img at bounding box center [598, 362] width 46 height 66
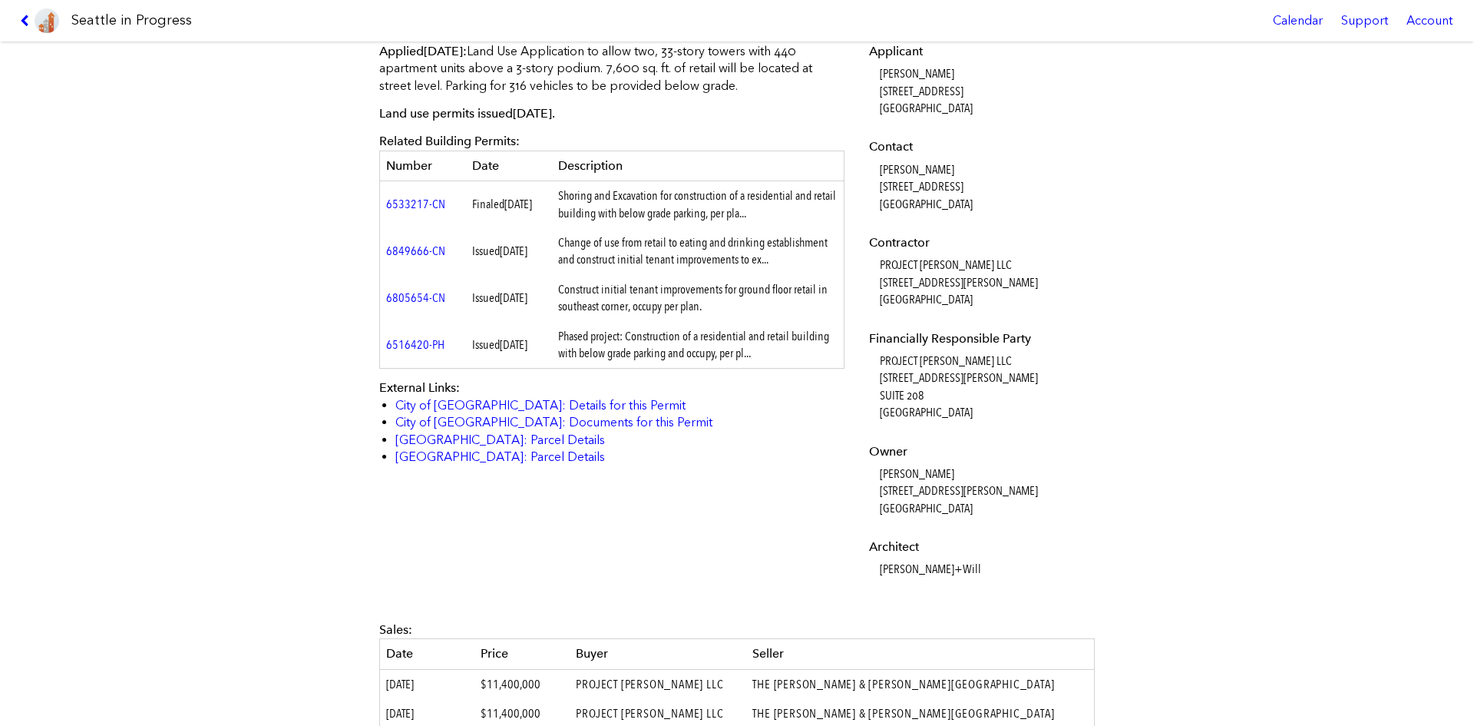
scroll to position [538, 0]
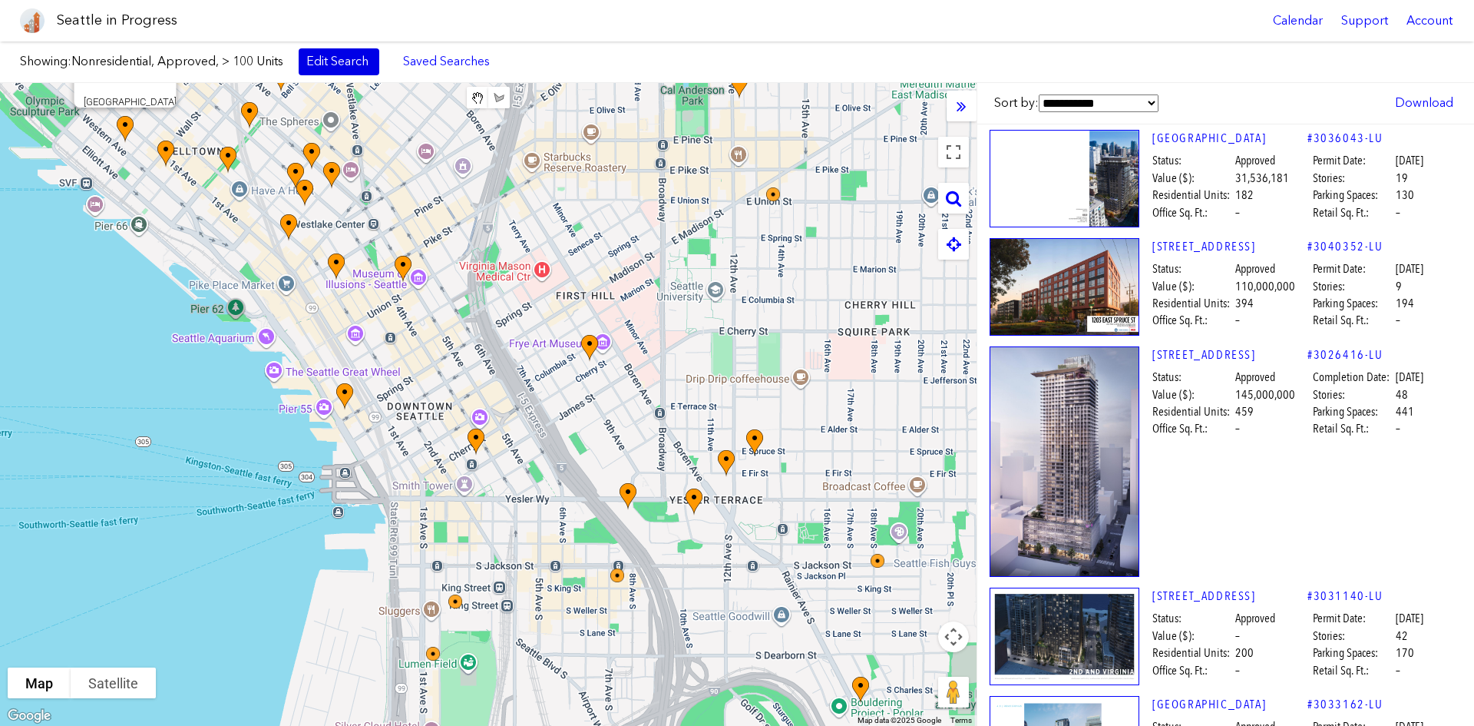
click at [356, 68] on link "Edit Search" at bounding box center [339, 61] width 81 height 26
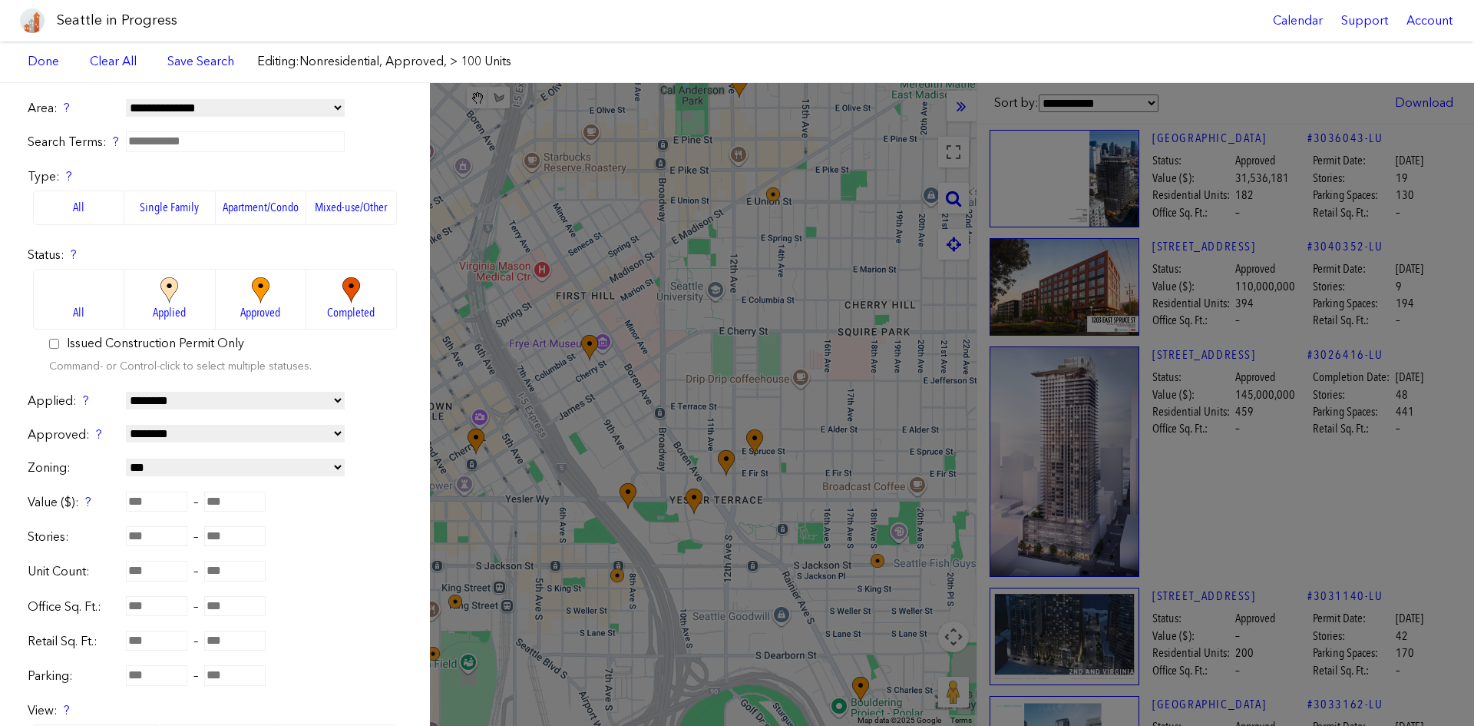
click at [177, 146] on input "text" at bounding box center [235, 141] width 219 height 20
type input "****"
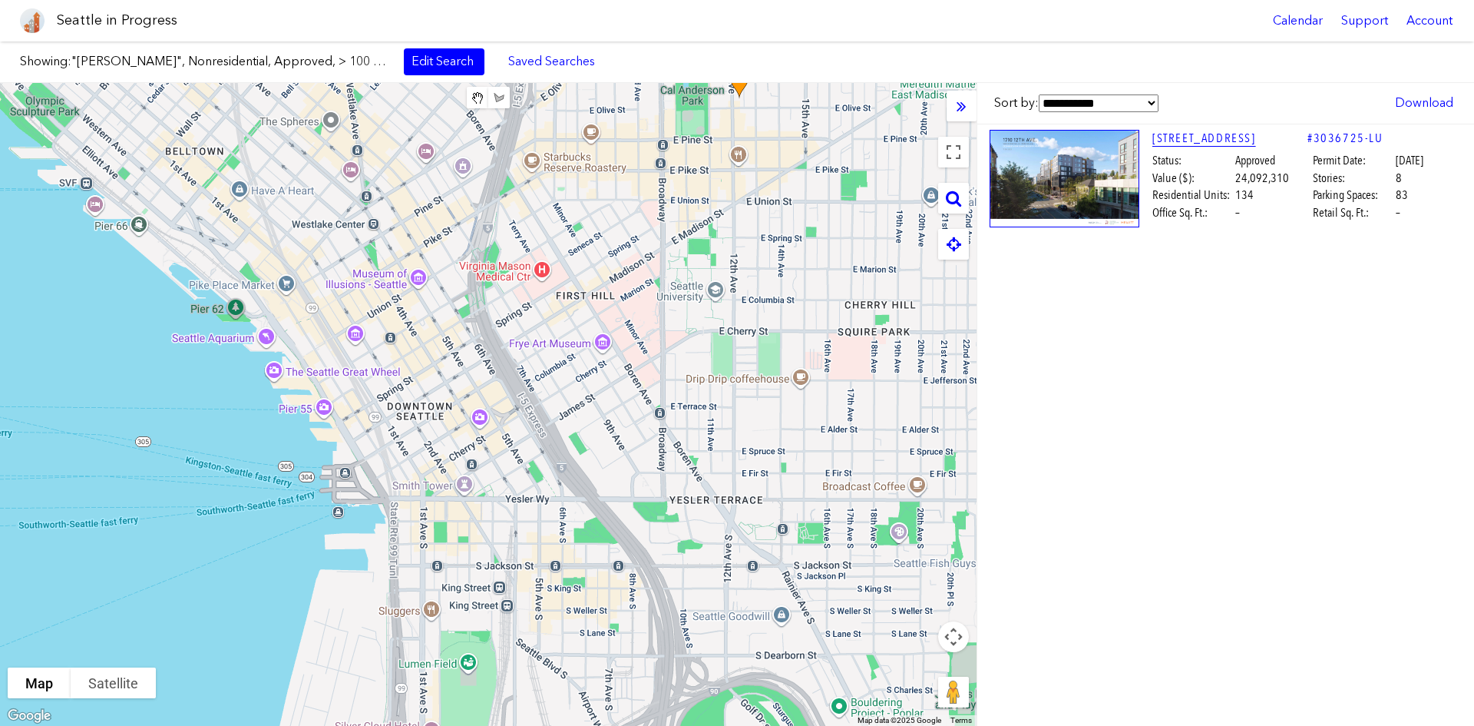
click at [1199, 134] on link "[STREET_ADDRESS]" at bounding box center [1230, 138] width 155 height 17
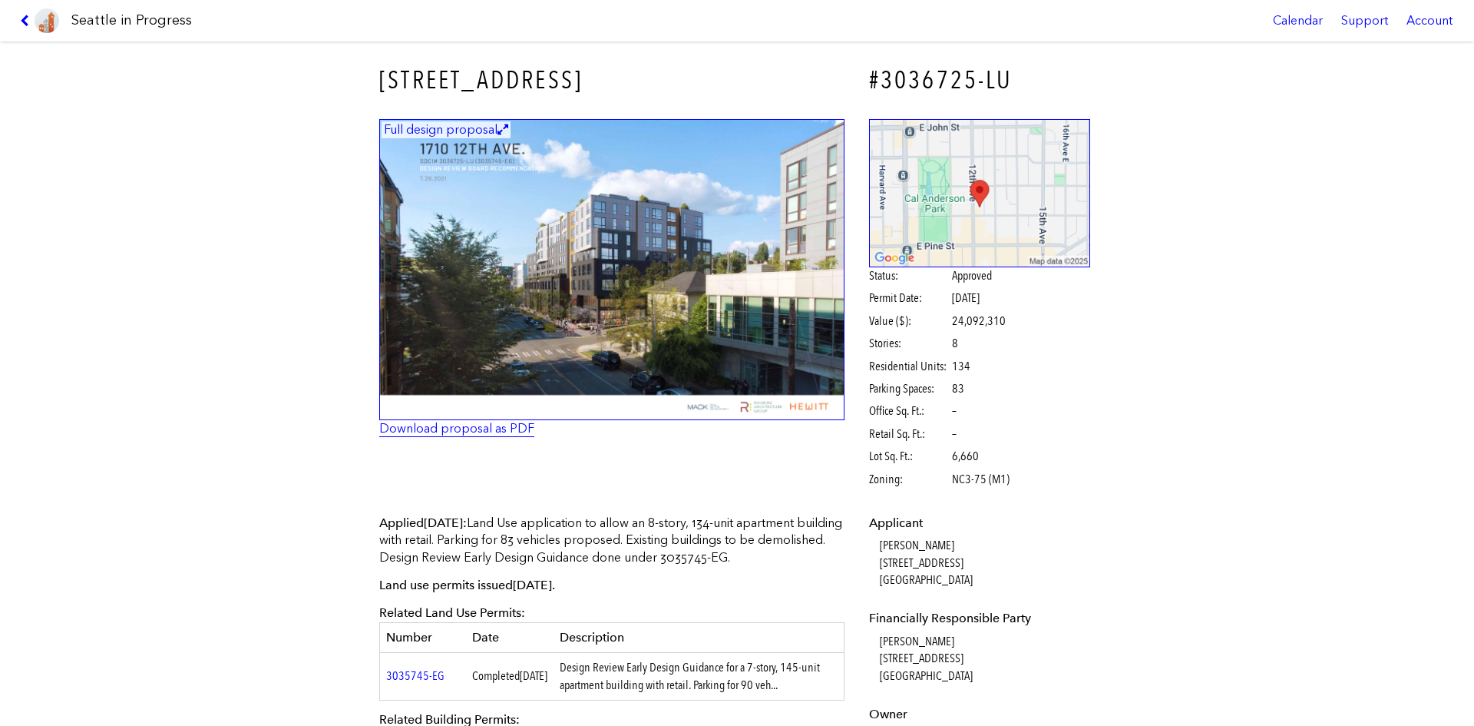
click at [501, 432] on link "Download proposal as PDF" at bounding box center [456, 428] width 155 height 15
